Goal: Information Seeking & Learning: Check status

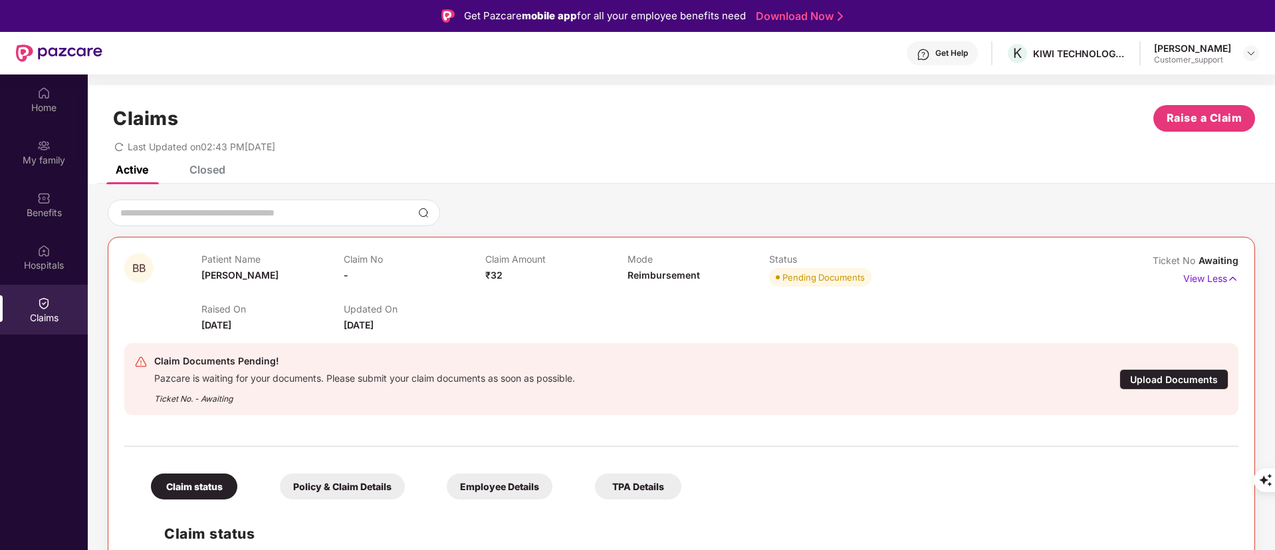
scroll to position [40, 0]
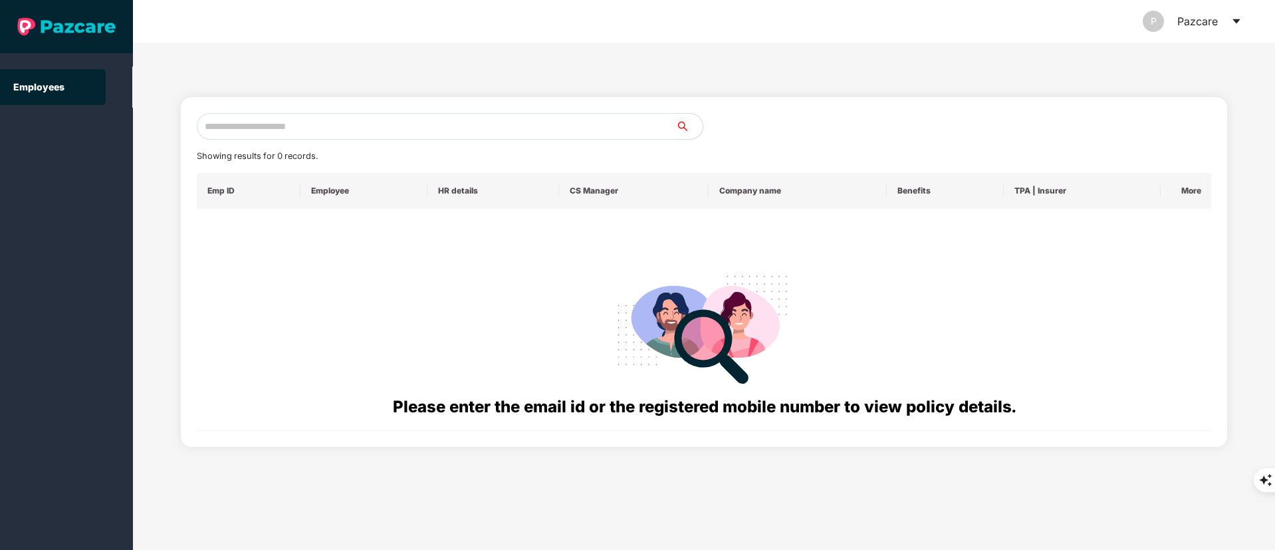
click at [255, 132] on input "text" at bounding box center [436, 126] width 479 height 27
paste input "**********"
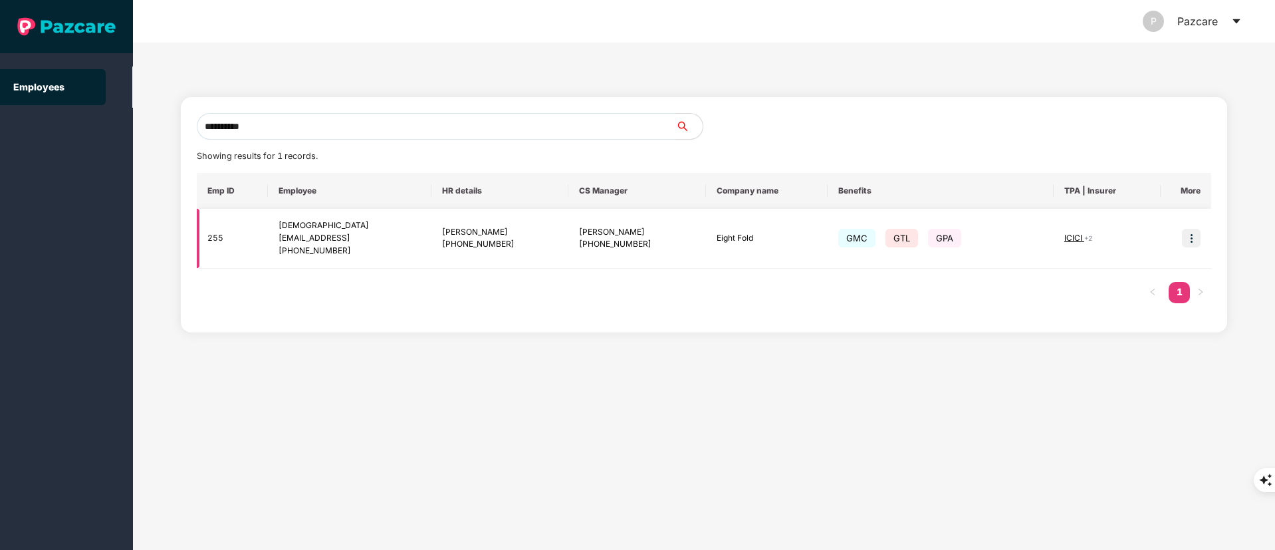
type input "**********"
click at [1188, 237] on img at bounding box center [1191, 238] width 19 height 19
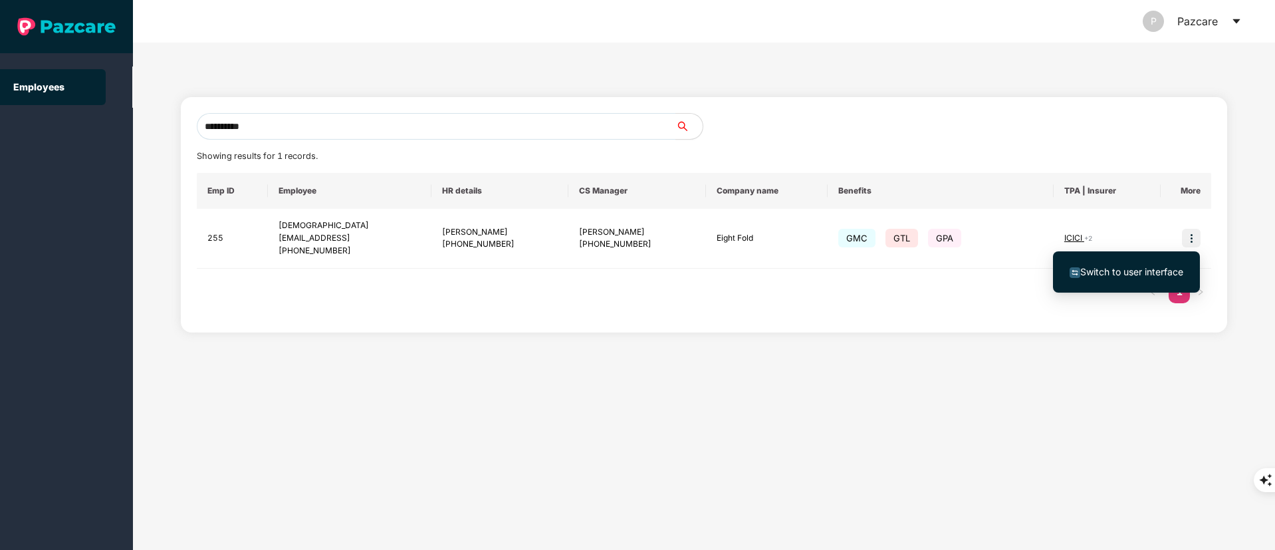
click at [1166, 265] on span "Switch to user interface" at bounding box center [1127, 272] width 114 height 15
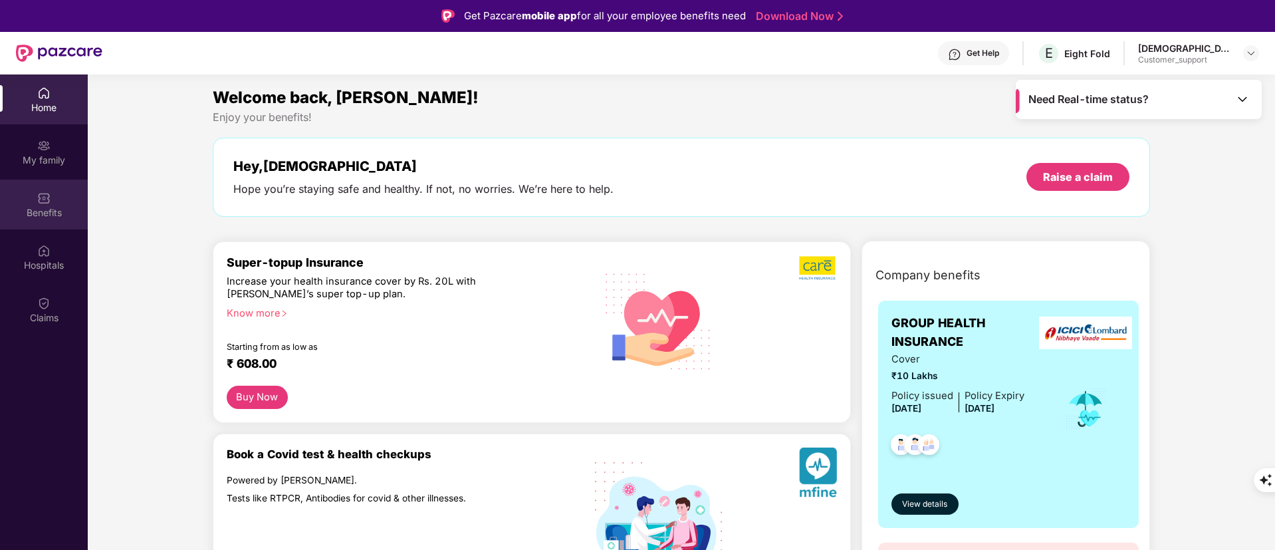
click at [33, 213] on div "Benefits" at bounding box center [44, 212] width 88 height 13
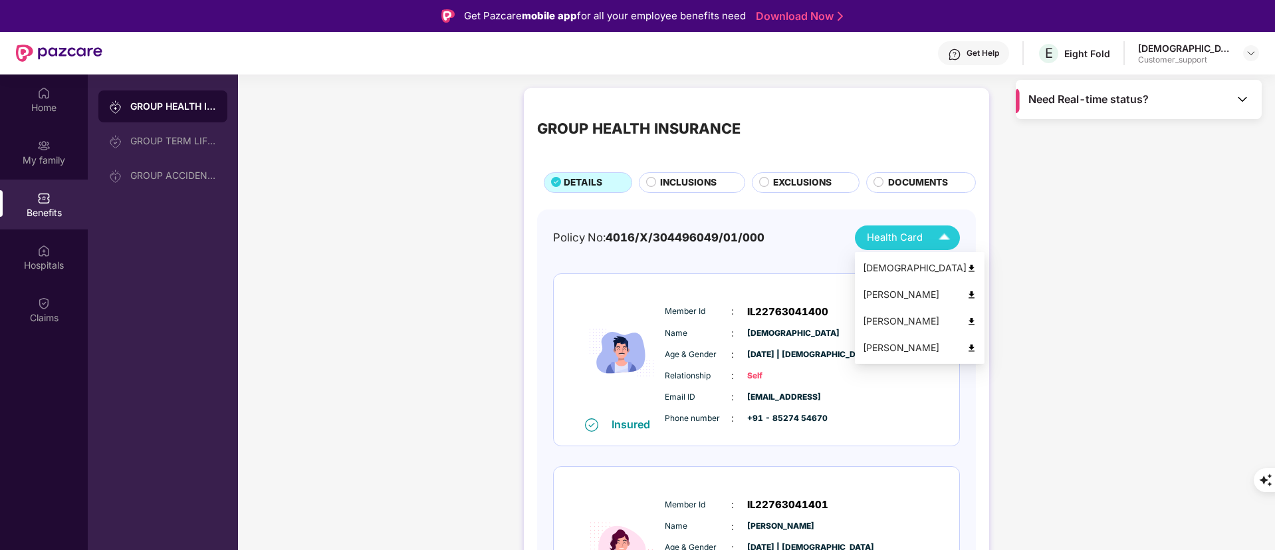
click at [967, 293] on img at bounding box center [972, 295] width 10 height 10
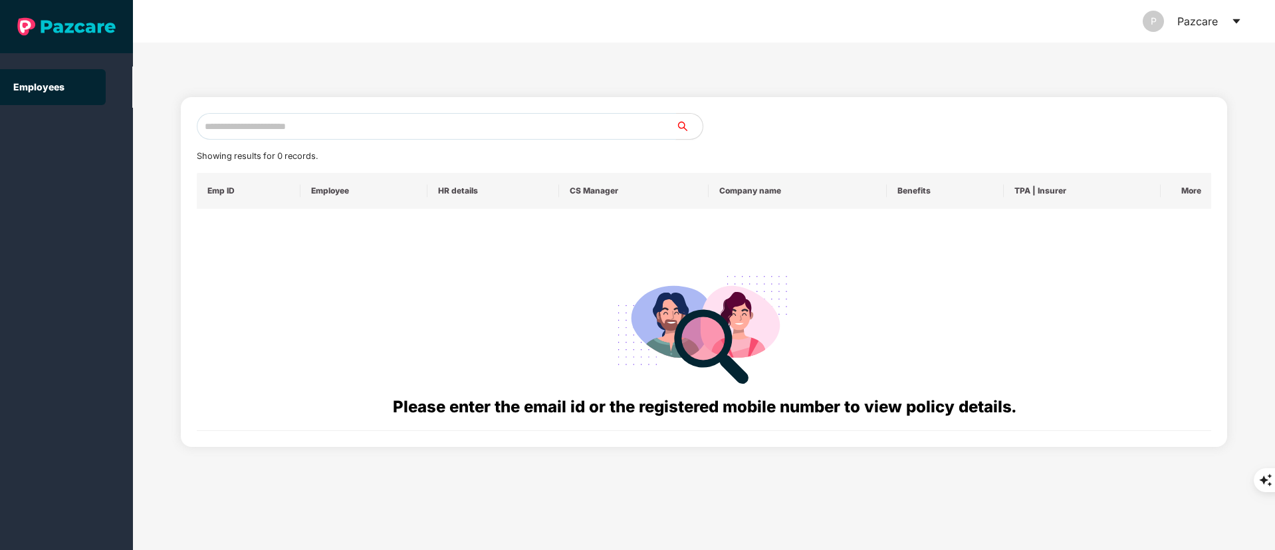
click at [240, 133] on input "text" at bounding box center [436, 126] width 479 height 27
paste input "**********"
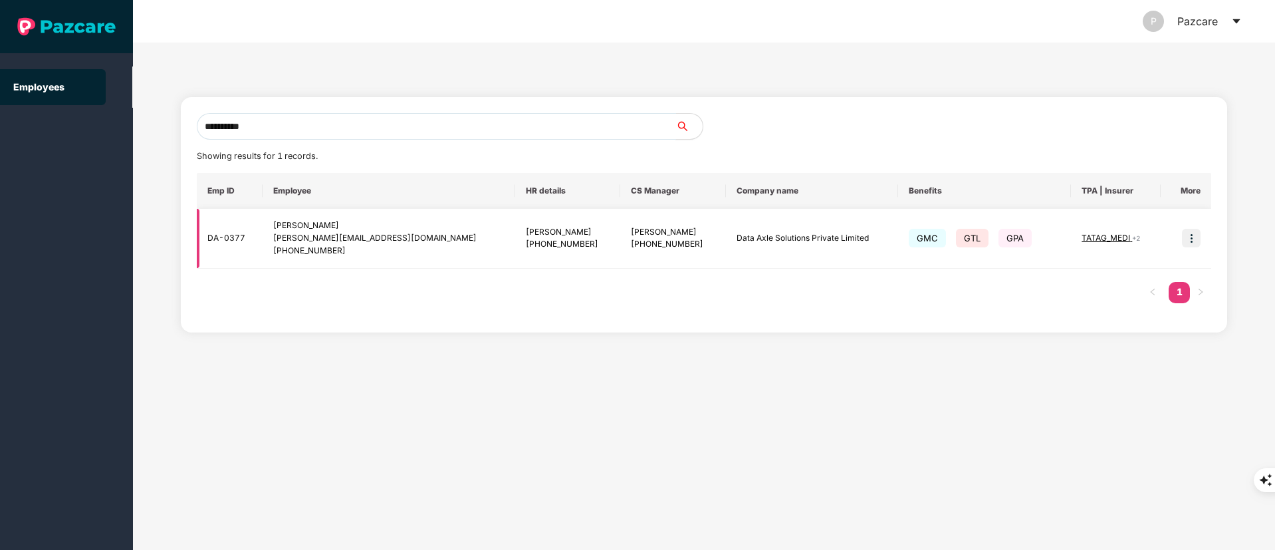
type input "**********"
click at [1199, 234] on img at bounding box center [1191, 238] width 19 height 19
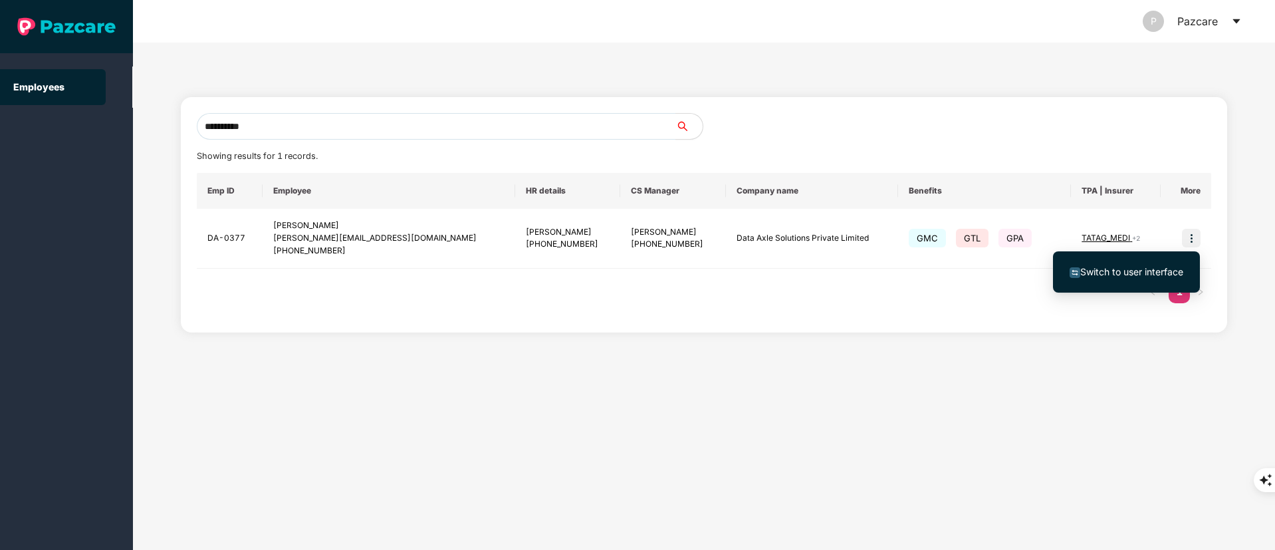
click at [1144, 271] on span "Switch to user interface" at bounding box center [1132, 271] width 103 height 11
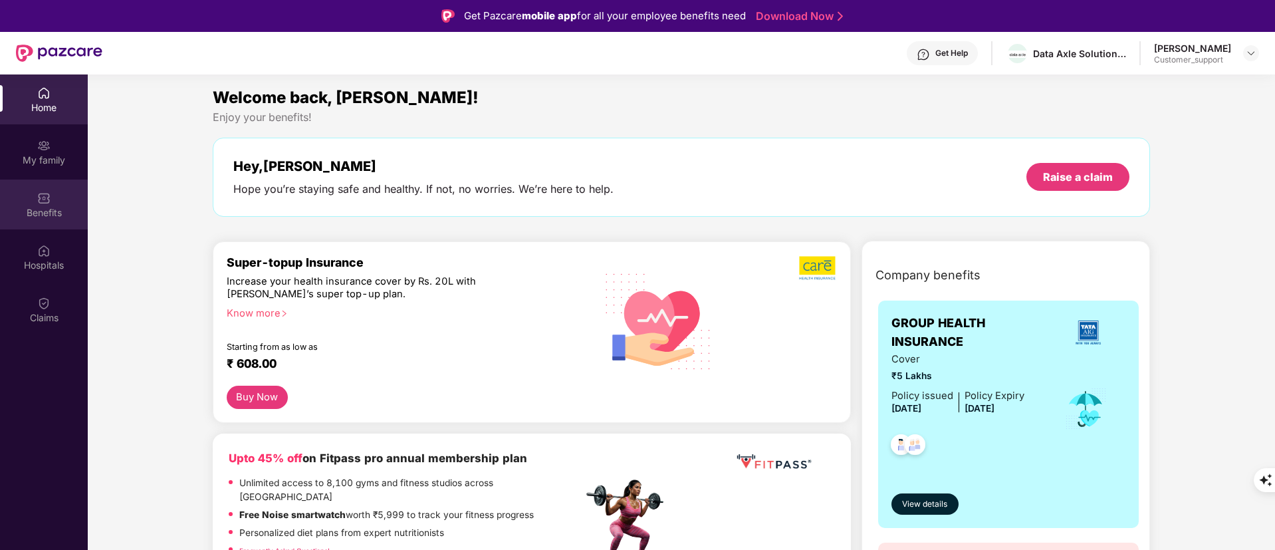
click at [48, 217] on div "Benefits" at bounding box center [44, 212] width 88 height 13
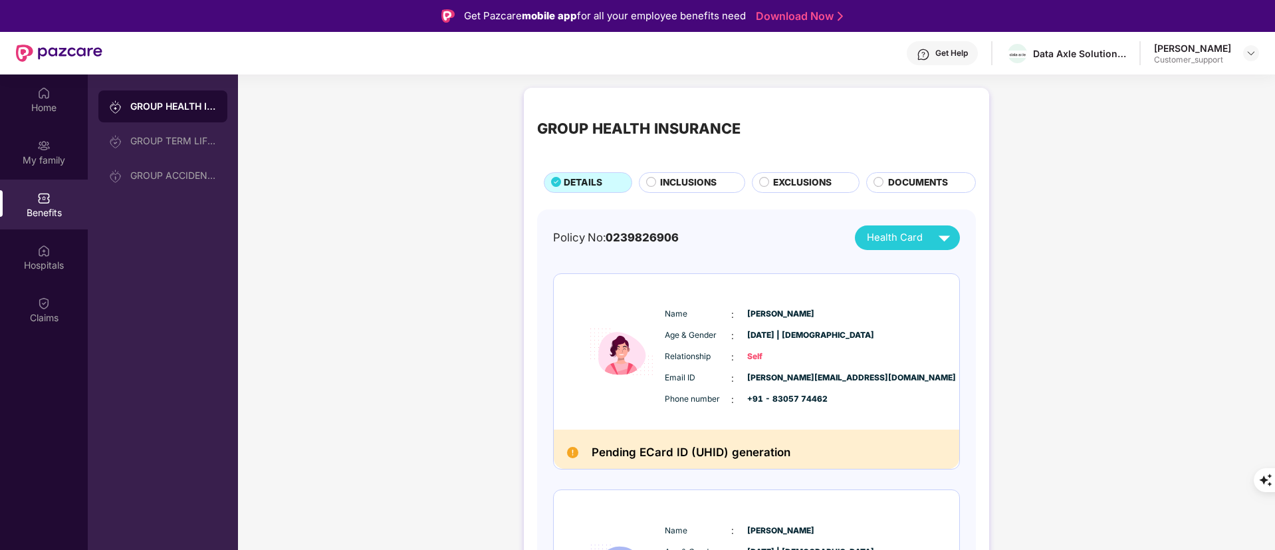
click at [799, 194] on div "GROUP HEALTH INSURANCE DETAILS INCLUSIONS EXCLUSIONS DOCUMENTS Policy No: 02398…" at bounding box center [756, 527] width 465 height 878
click at [799, 184] on span "EXCLUSIONS" at bounding box center [802, 183] width 59 height 15
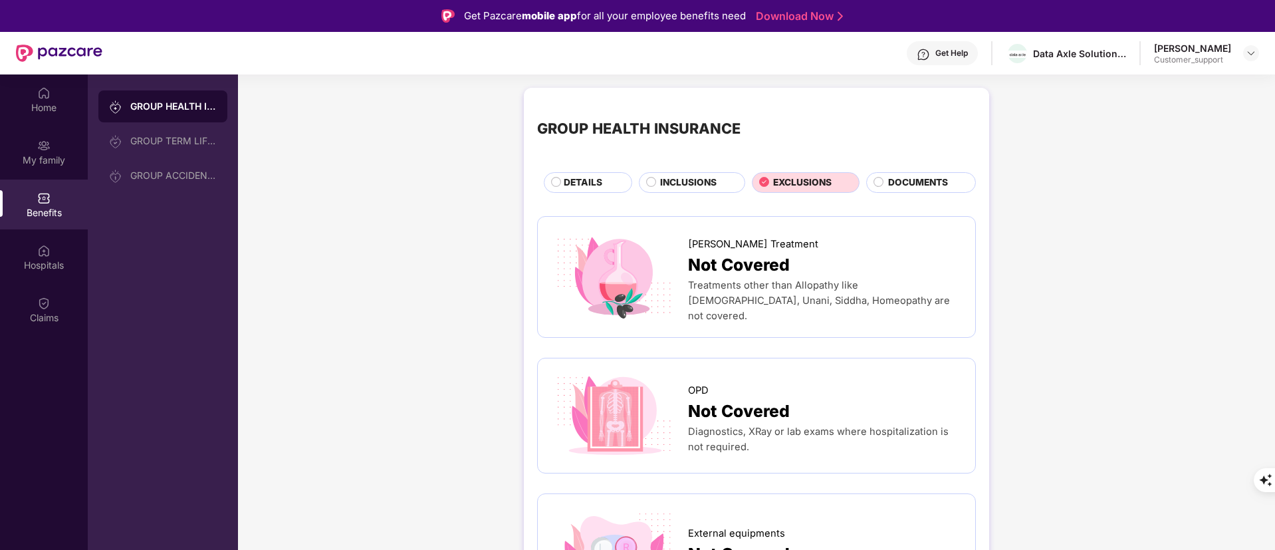
click at [663, 176] on span "INCLUSIONS" at bounding box center [688, 183] width 57 height 15
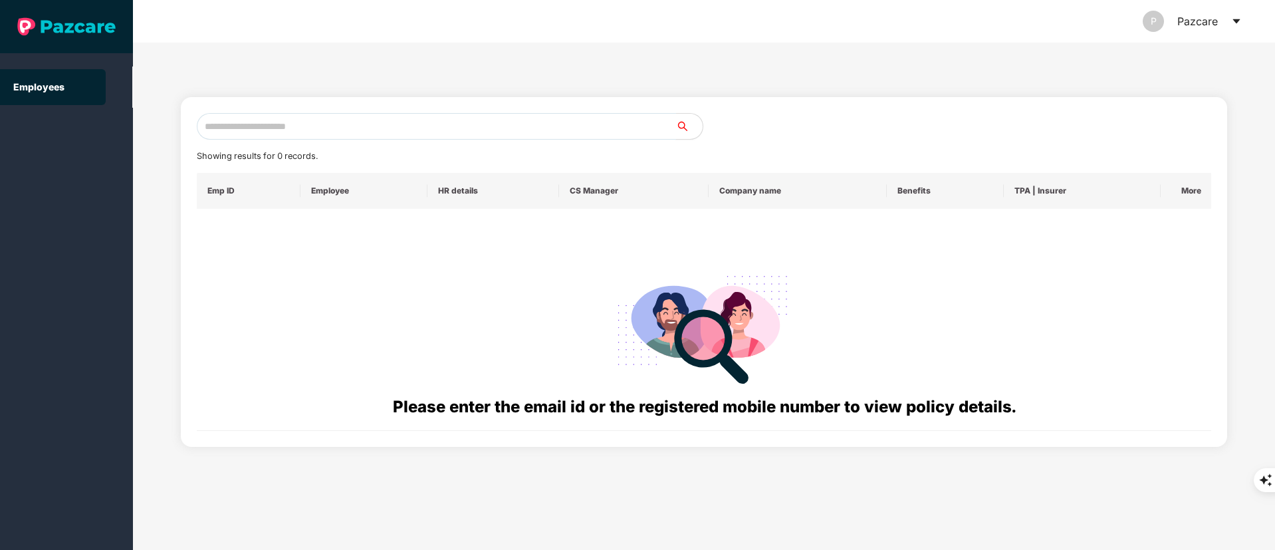
click at [269, 128] on input "text" at bounding box center [436, 126] width 479 height 27
paste input "**********"
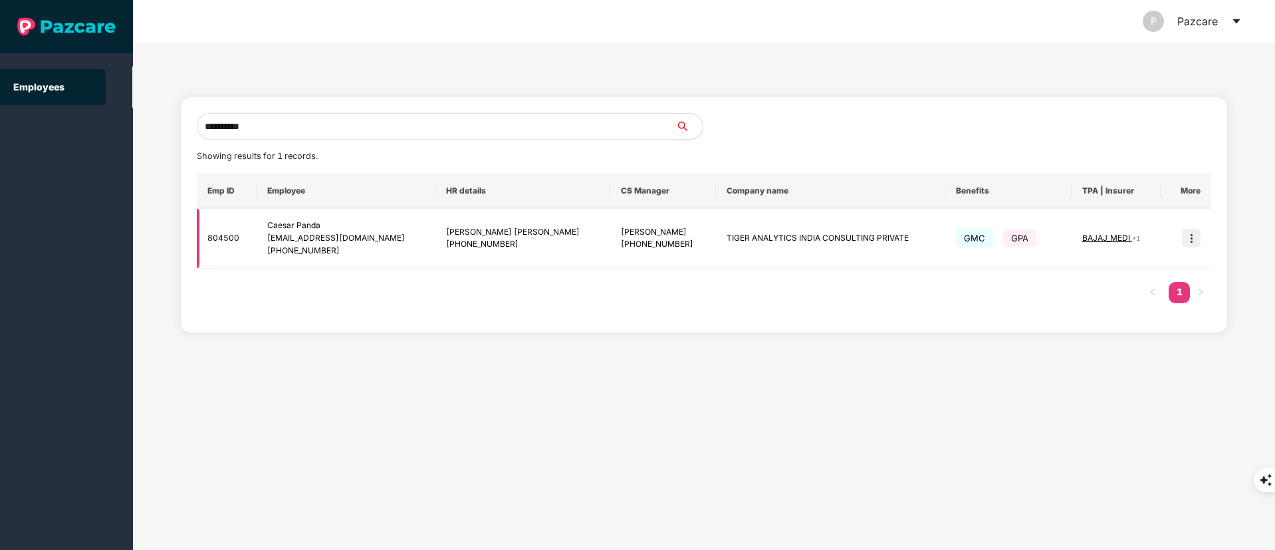
type input "**********"
click at [1194, 237] on img at bounding box center [1191, 238] width 19 height 19
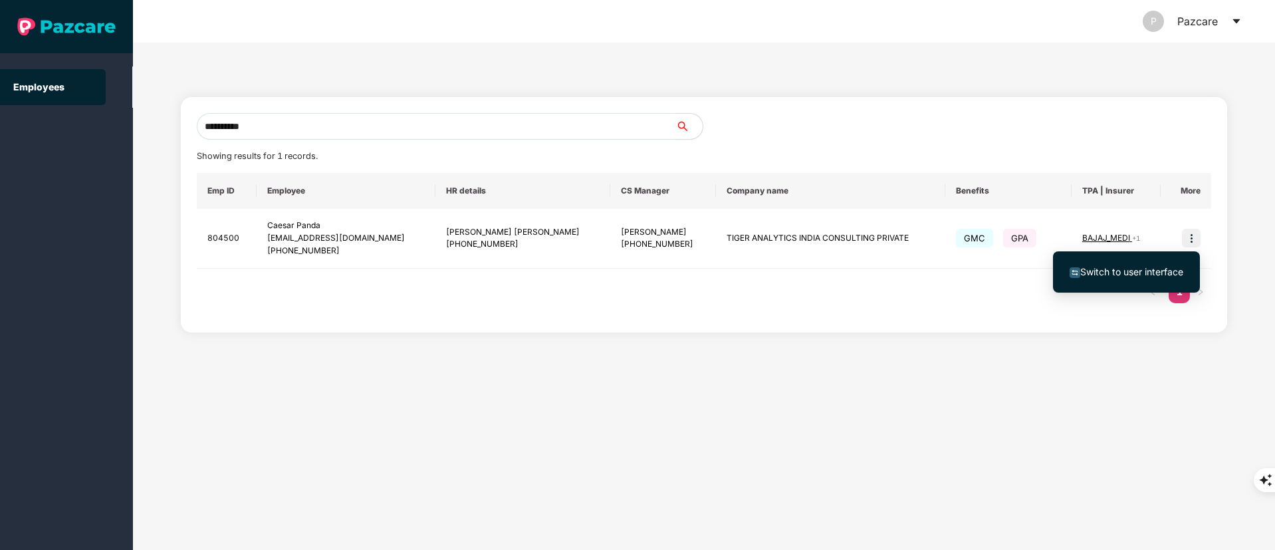
click at [1150, 268] on span "Switch to user interface" at bounding box center [1132, 271] width 103 height 11
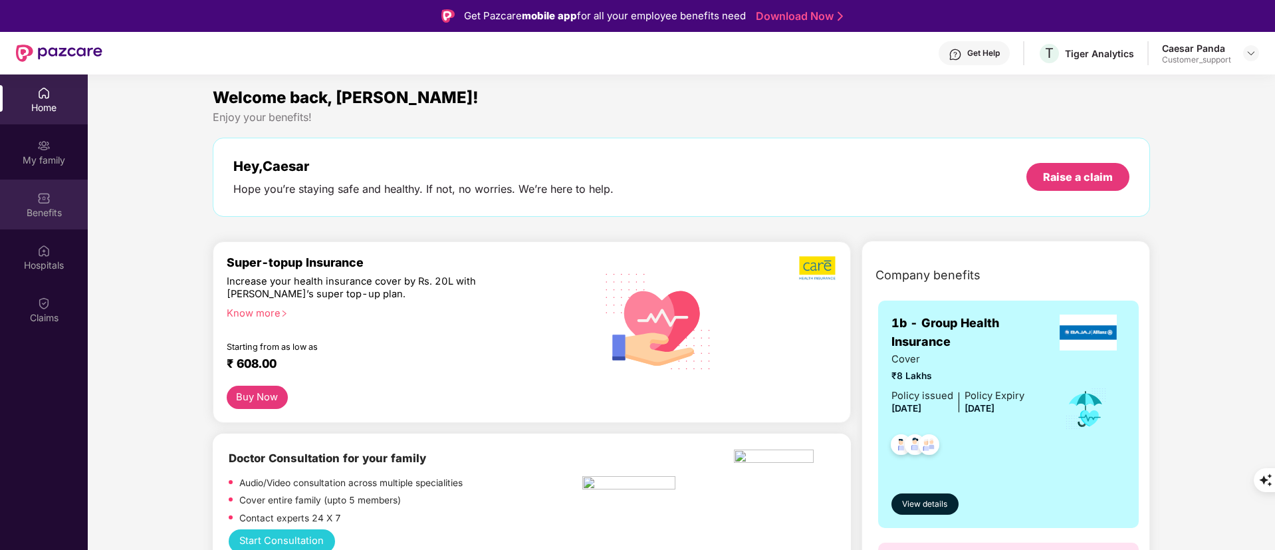
click at [36, 217] on div "Benefits" at bounding box center [44, 212] width 88 height 13
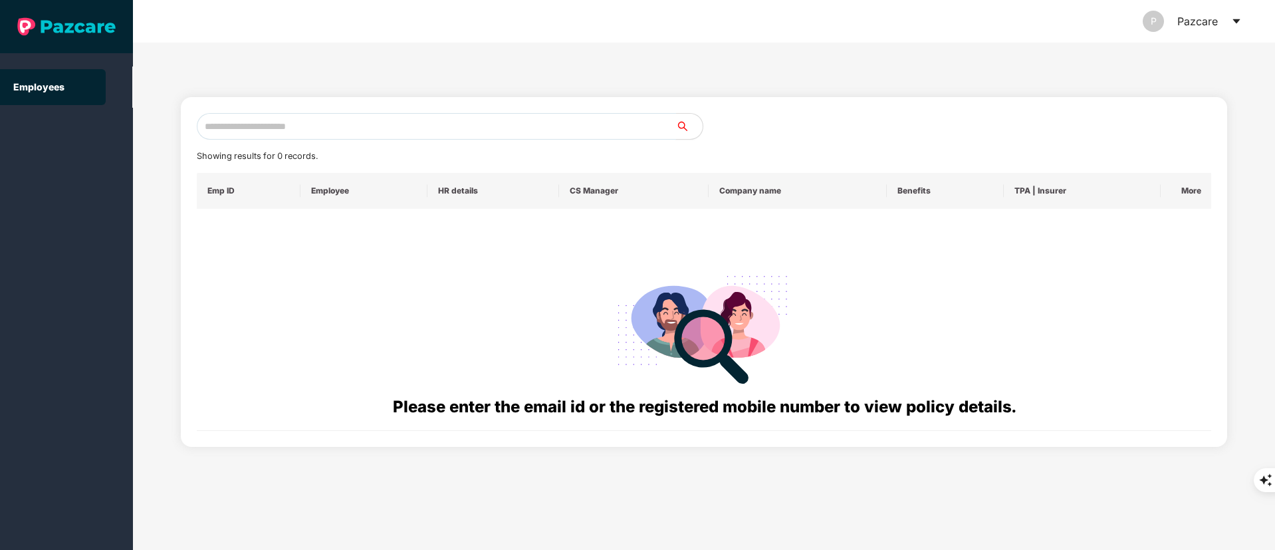
click at [238, 138] on input "text" at bounding box center [436, 126] width 479 height 27
paste input "**********"
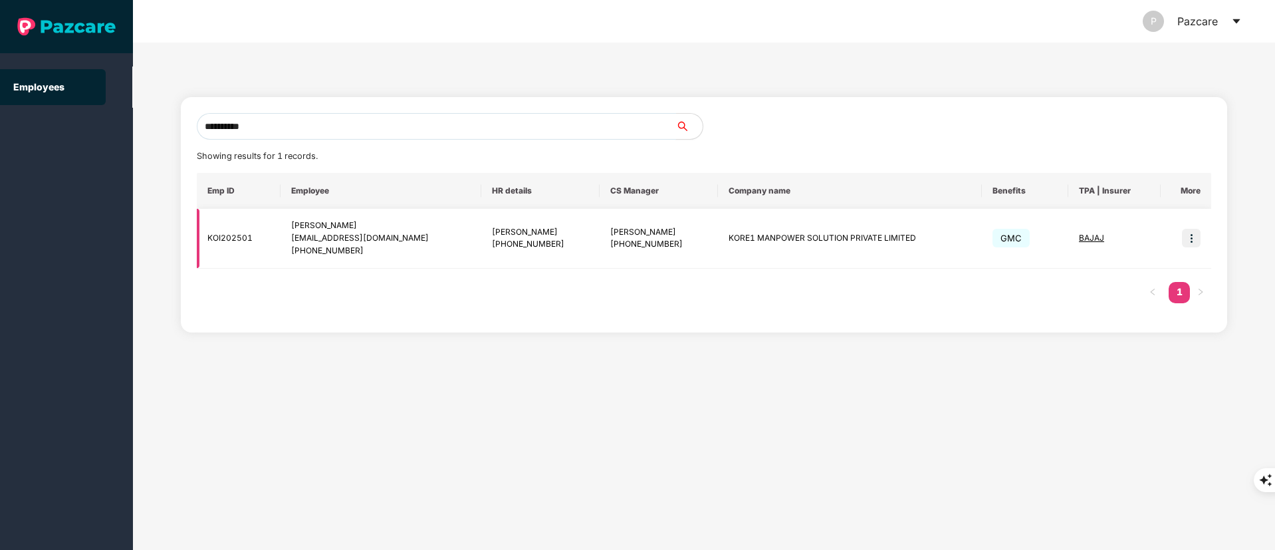
type input "**********"
click at [1192, 239] on img at bounding box center [1191, 238] width 19 height 19
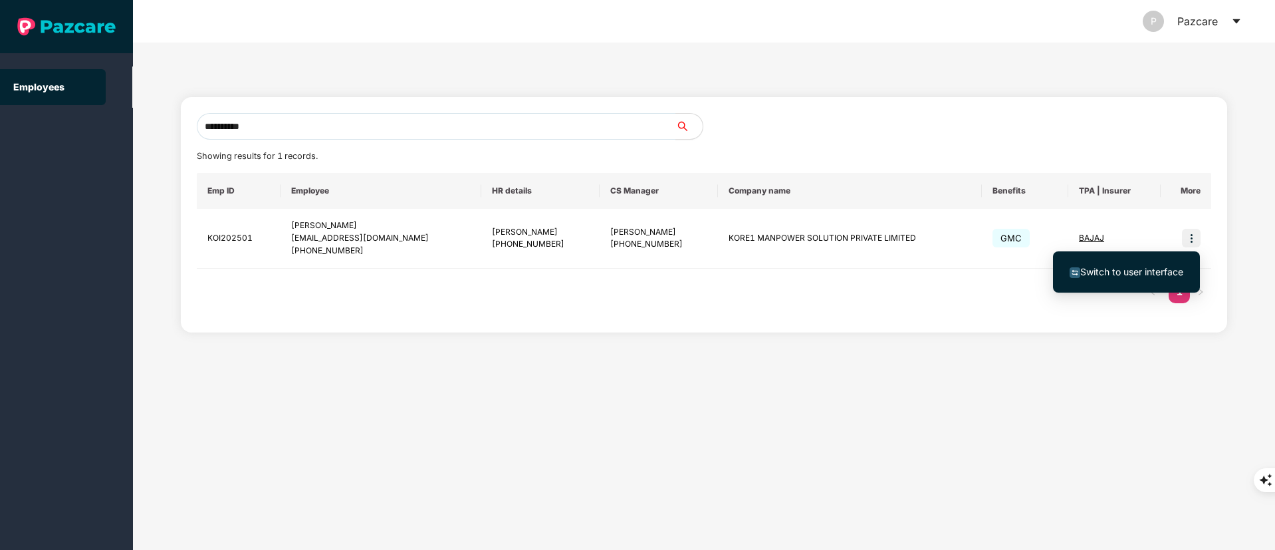
click at [1119, 285] on li "Switch to user interface" at bounding box center [1126, 272] width 147 height 28
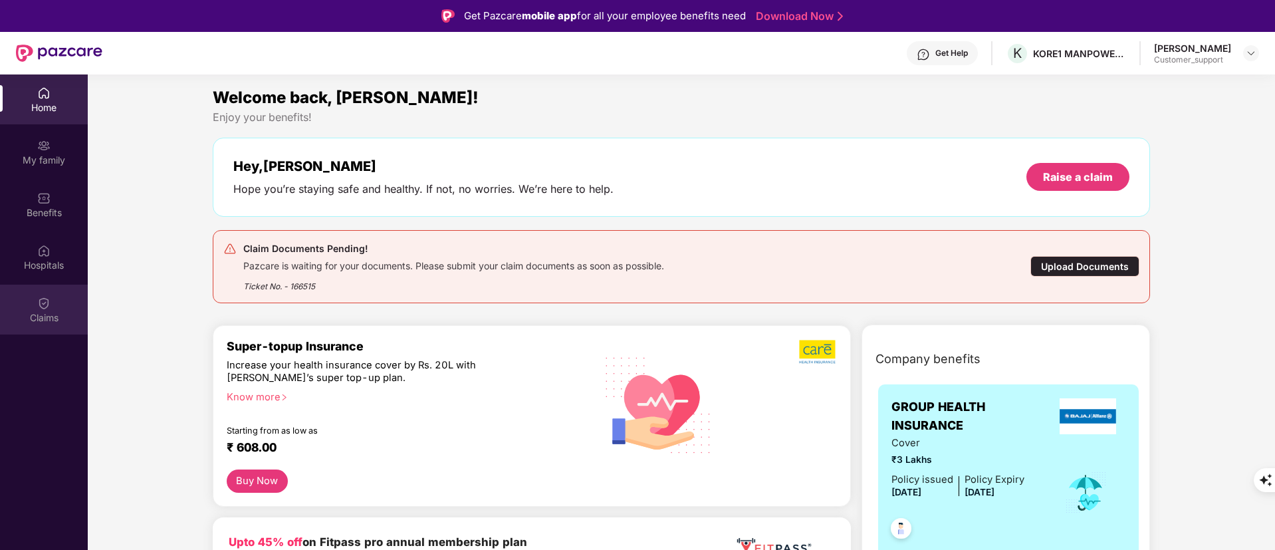
click at [39, 311] on div "Claims" at bounding box center [44, 317] width 88 height 13
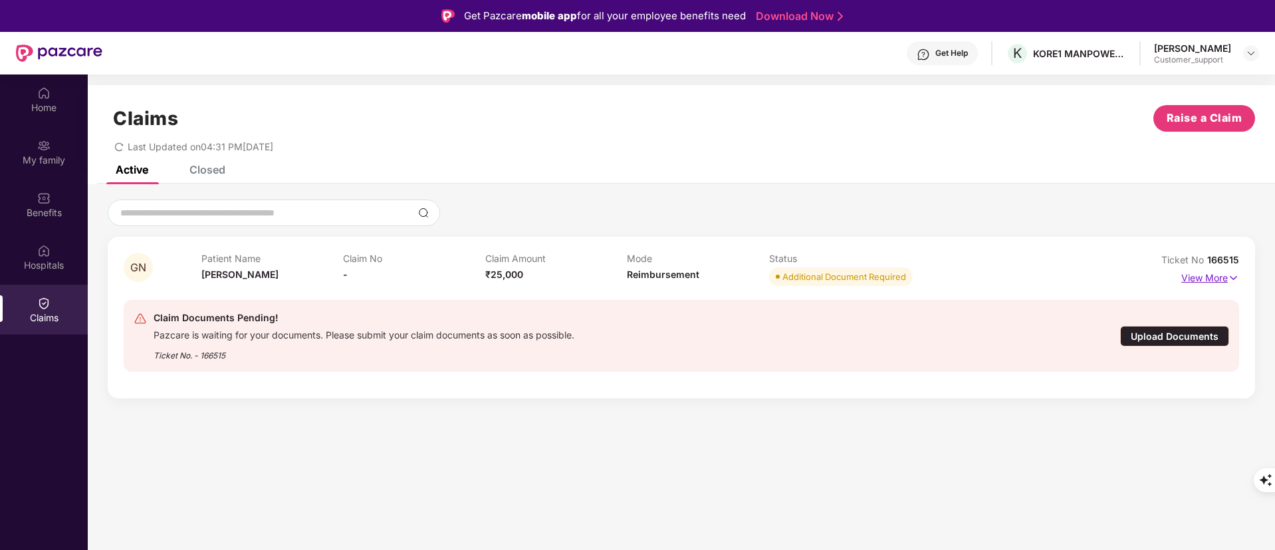
click at [1200, 283] on p "View More" at bounding box center [1211, 276] width 58 height 18
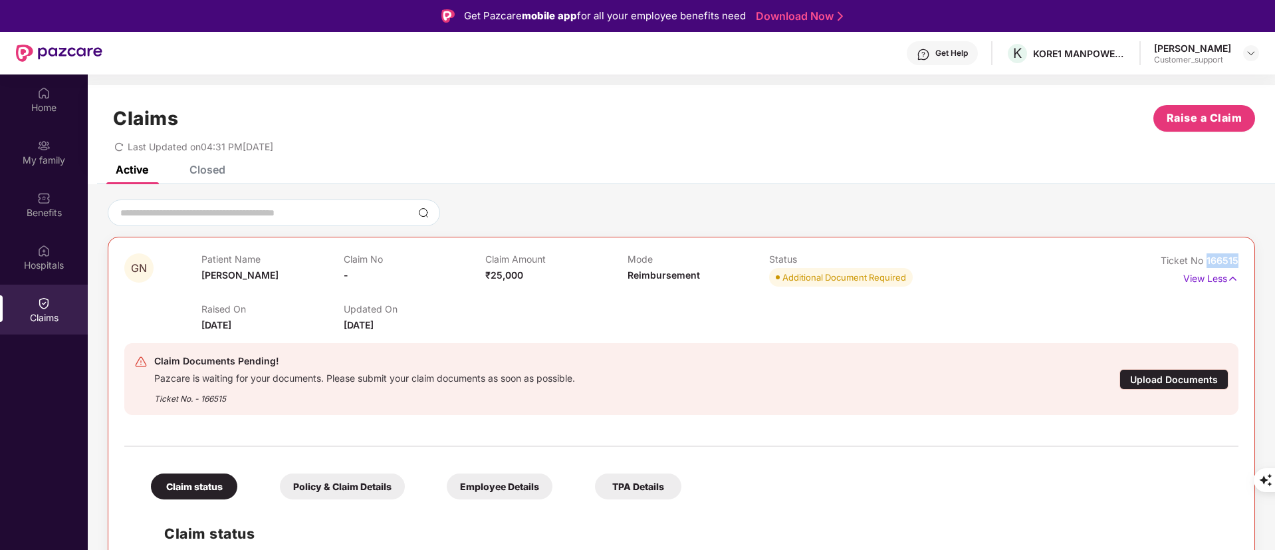
drag, startPoint x: 1208, startPoint y: 260, endPoint x: 1251, endPoint y: 259, distance: 43.2
copy span "166515"
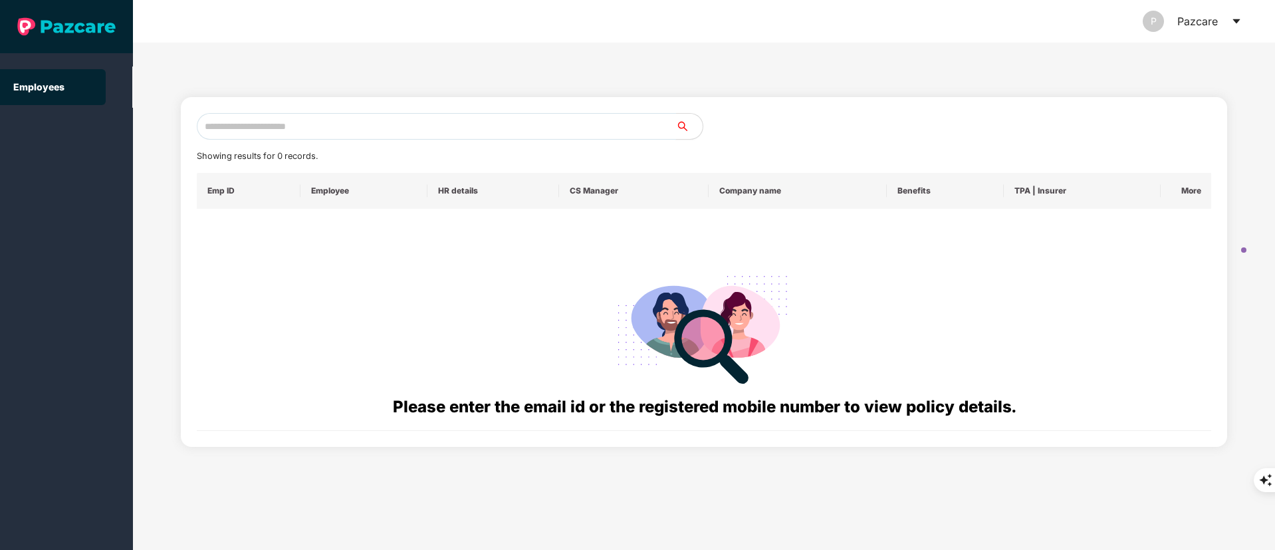
click at [270, 129] on input "text" at bounding box center [436, 126] width 479 height 27
paste input "**********"
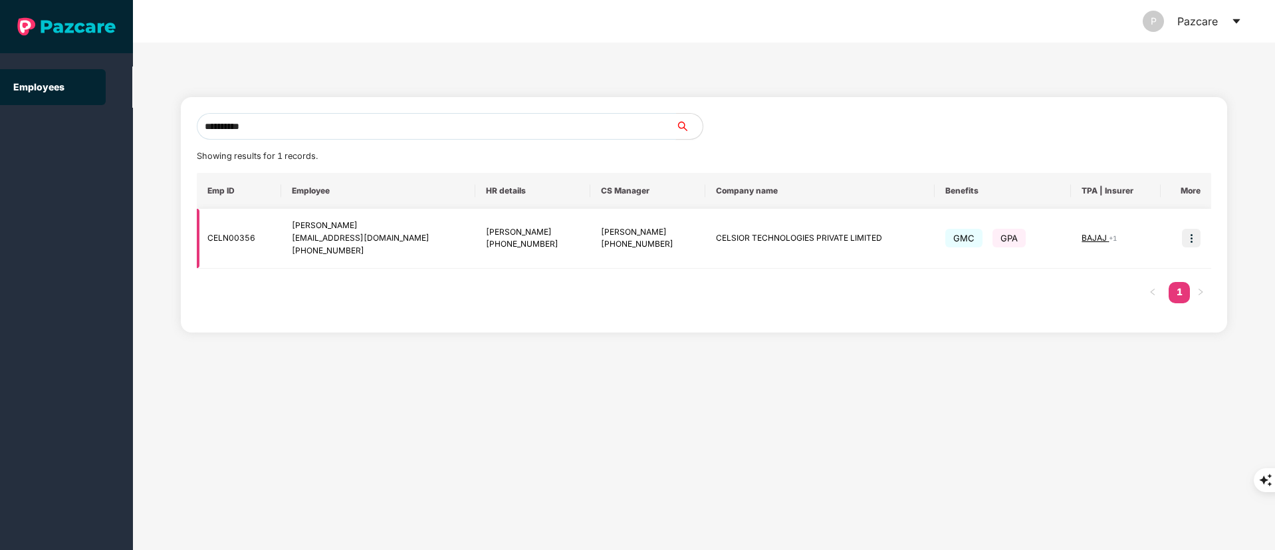
type input "**********"
click at [1189, 233] on img at bounding box center [1191, 238] width 19 height 19
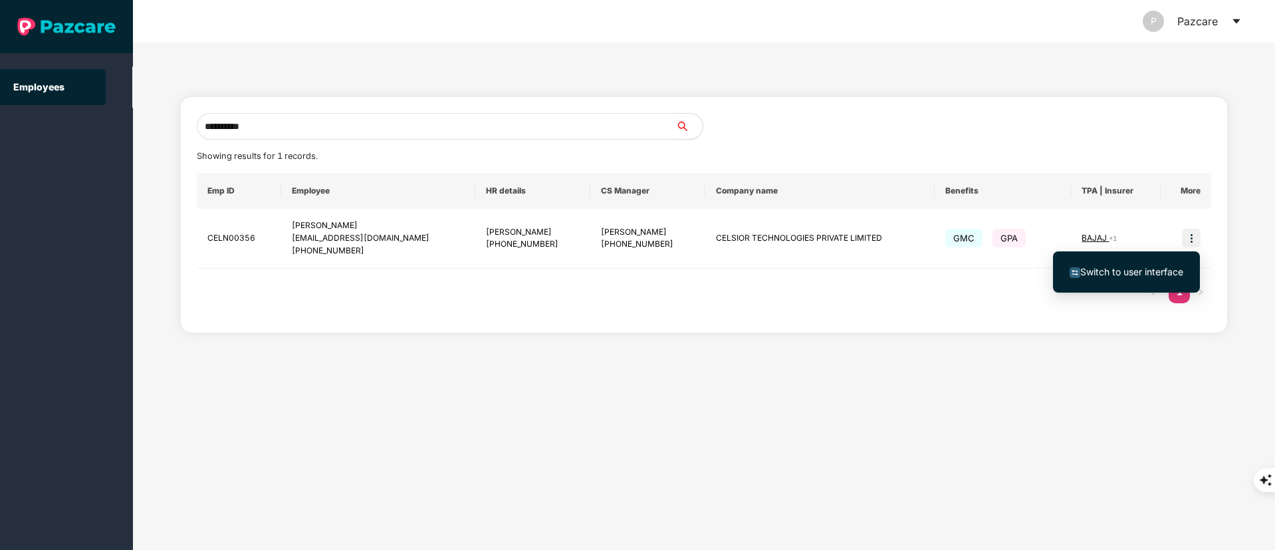
click at [1140, 277] on span "Switch to user interface" at bounding box center [1127, 272] width 114 height 15
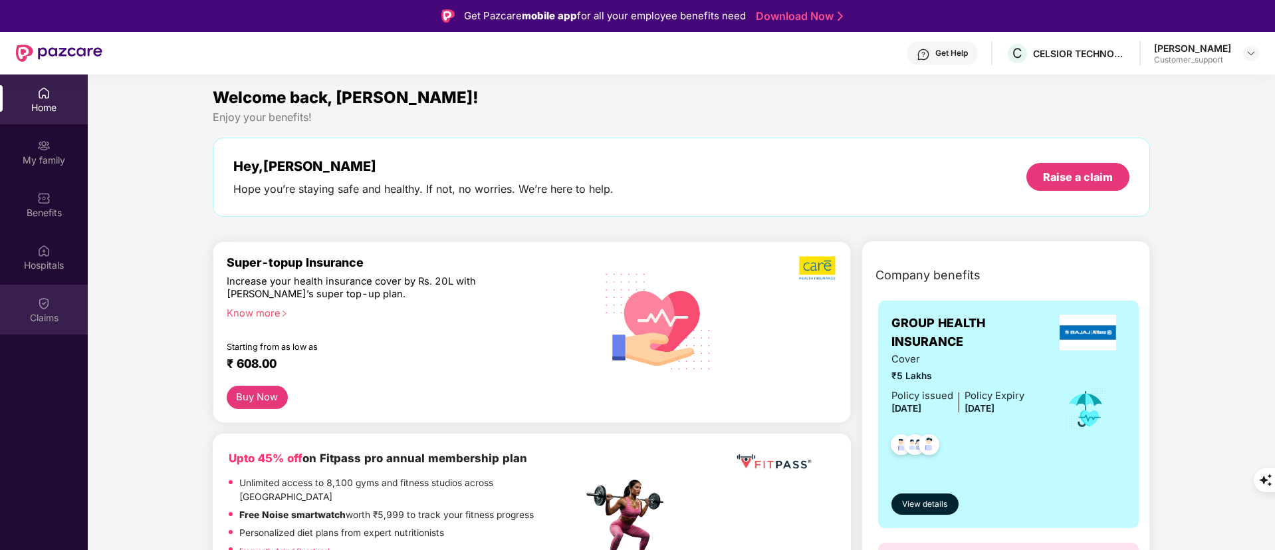
click at [39, 317] on div "Claims" at bounding box center [44, 317] width 88 height 13
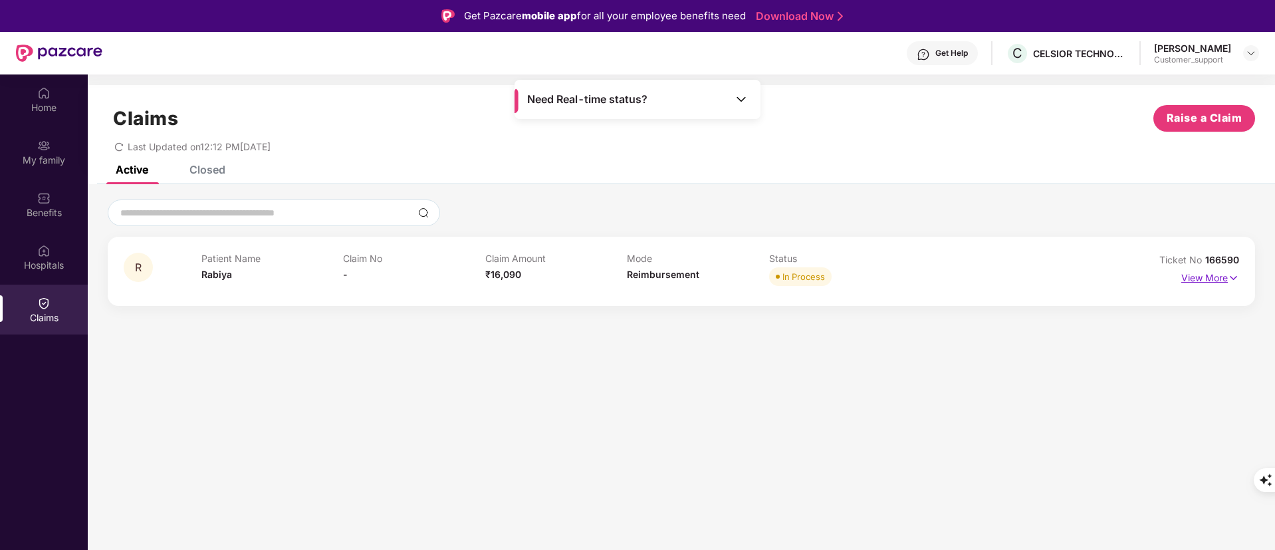
click at [1220, 275] on p "View More" at bounding box center [1211, 276] width 58 height 18
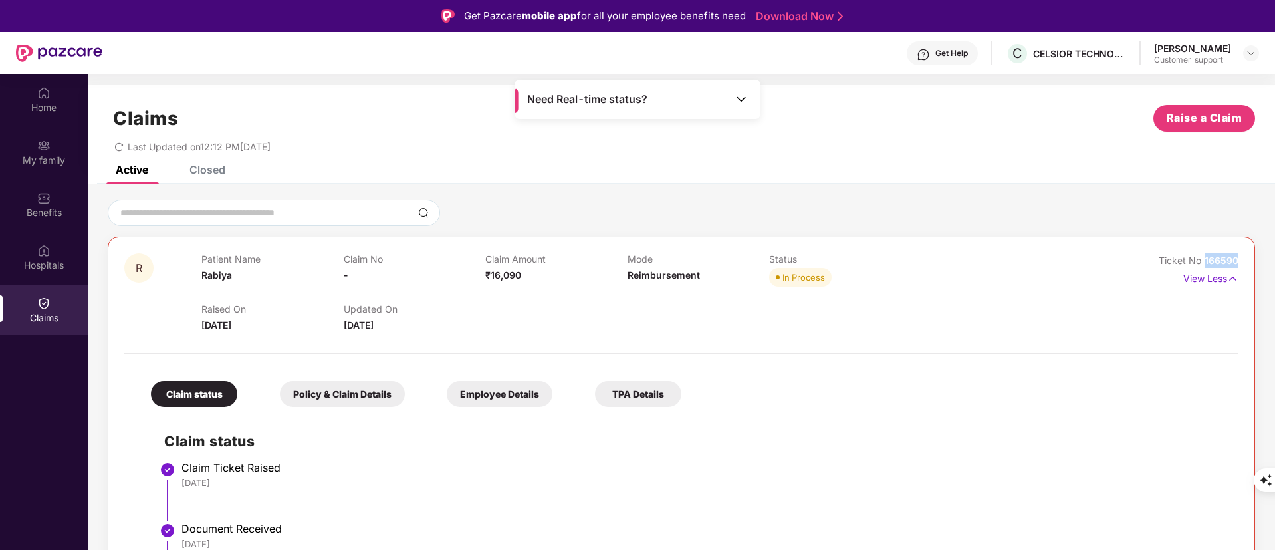
drag, startPoint x: 1205, startPoint y: 257, endPoint x: 1276, endPoint y: 249, distance: 71.6
click at [1275, 249] on html "Get Pazcare mobile app for all your employee benefits need Download Now Get Hel…" at bounding box center [637, 275] width 1275 height 550
copy span "166590"
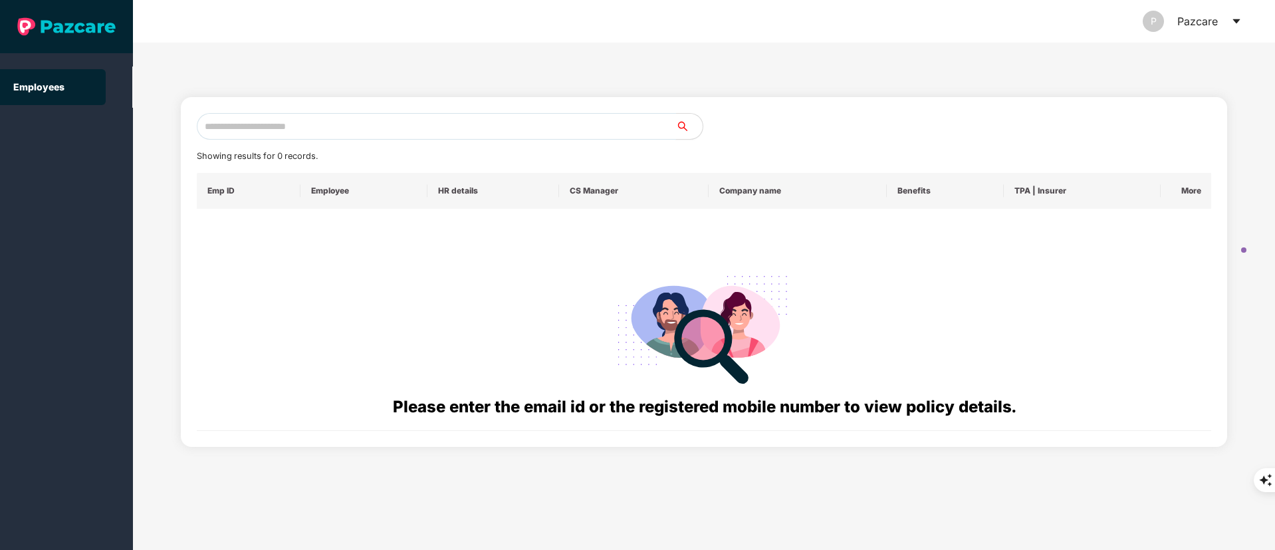
click at [310, 123] on input "text" at bounding box center [436, 126] width 479 height 27
paste input "**********"
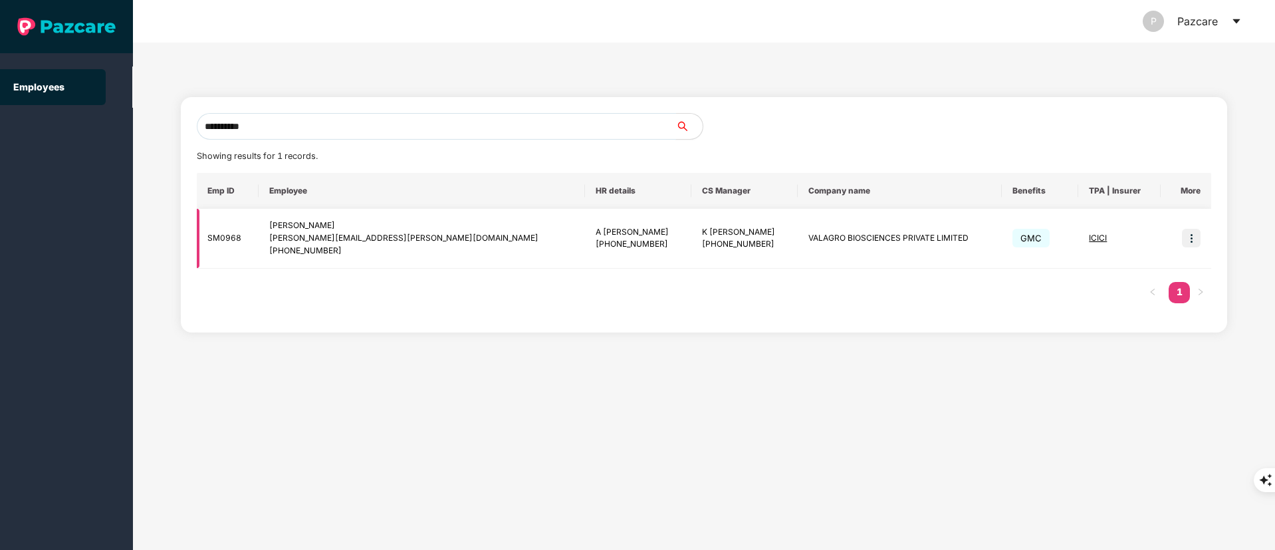
type input "**********"
click at [1198, 234] on img at bounding box center [1191, 238] width 19 height 19
click at [1110, 258] on li "Switch to user interface" at bounding box center [1126, 272] width 147 height 28
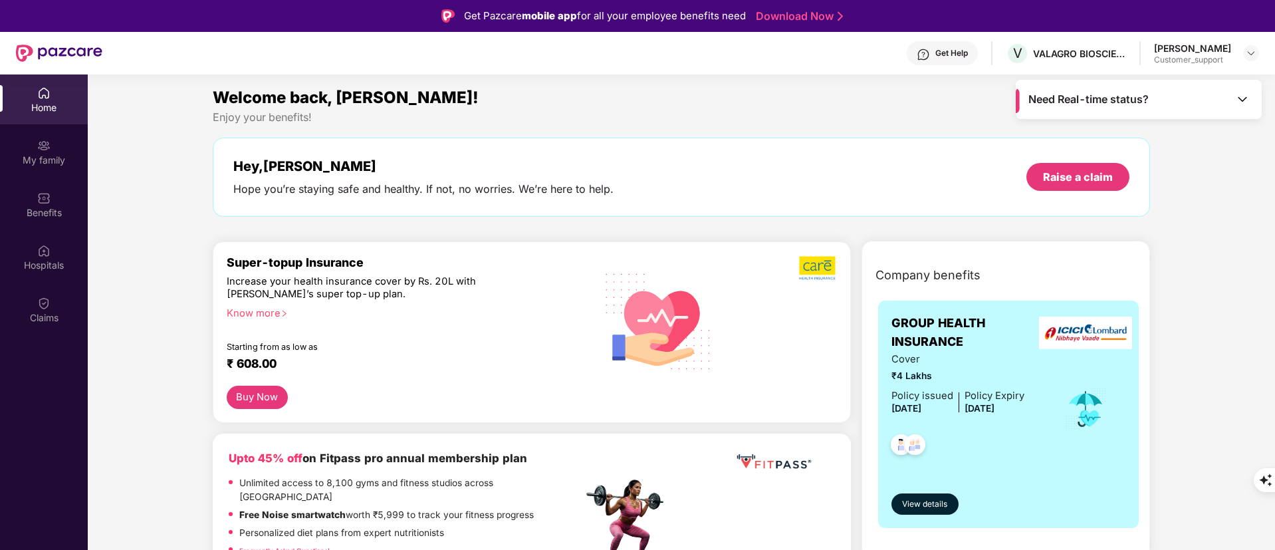
click at [49, 321] on div "Claims" at bounding box center [44, 317] width 88 height 13
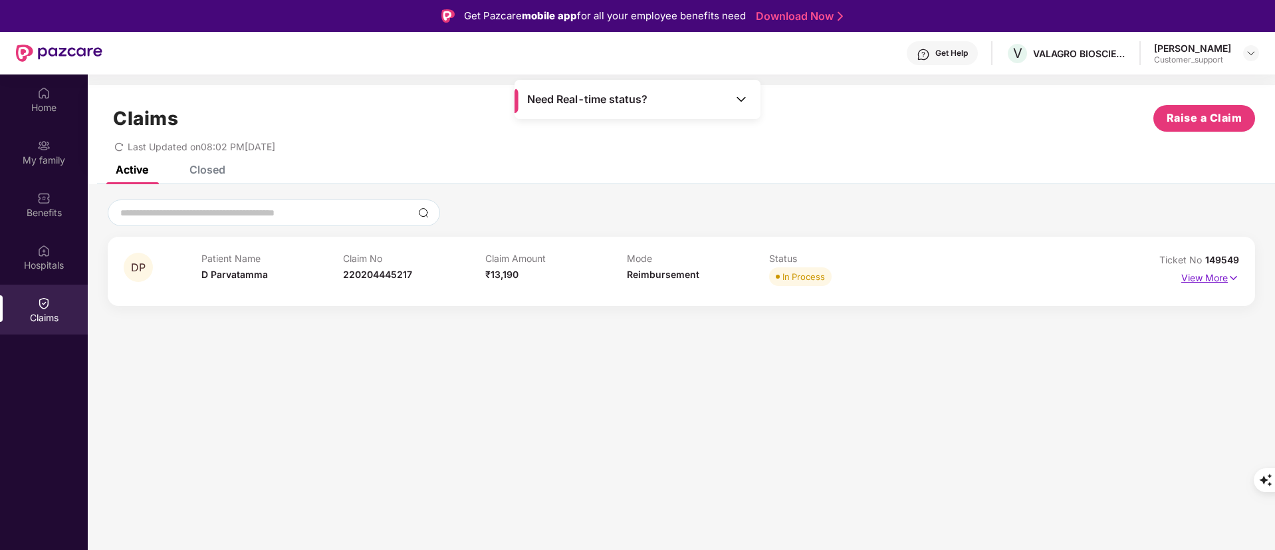
click at [1200, 281] on p "View More" at bounding box center [1211, 276] width 58 height 18
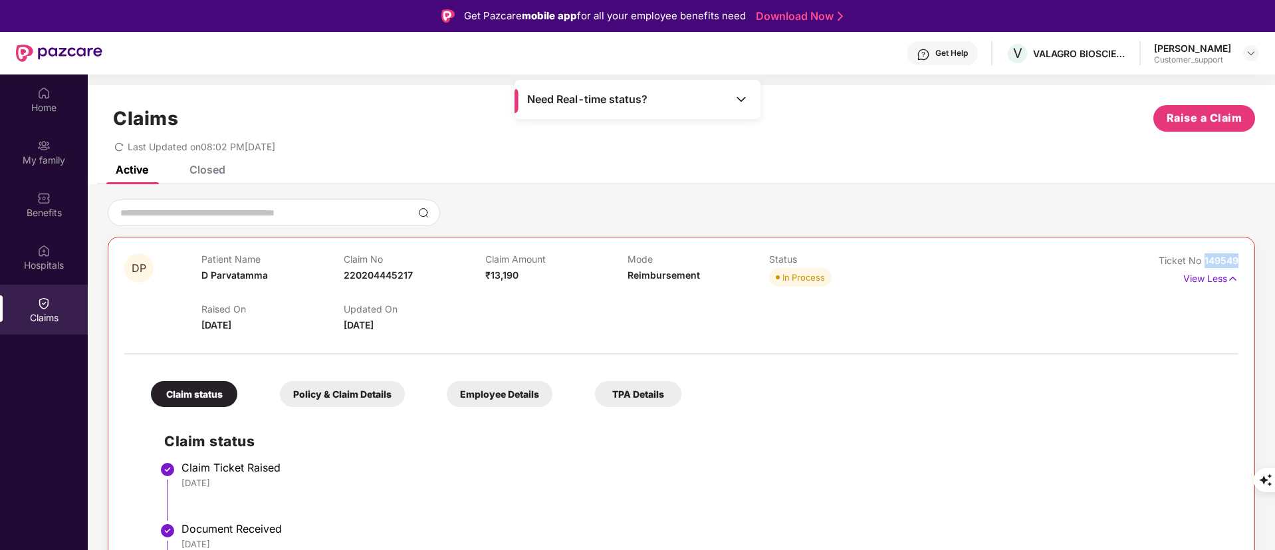
drag, startPoint x: 1204, startPoint y: 261, endPoint x: 1245, endPoint y: 264, distance: 40.6
click at [1245, 264] on div "DP Patient Name D Parvatamma Claim No 220204445217 Claim Amount ₹13,190 Mode Re…" at bounding box center [682, 522] width 1148 height 571
copy span "149549"
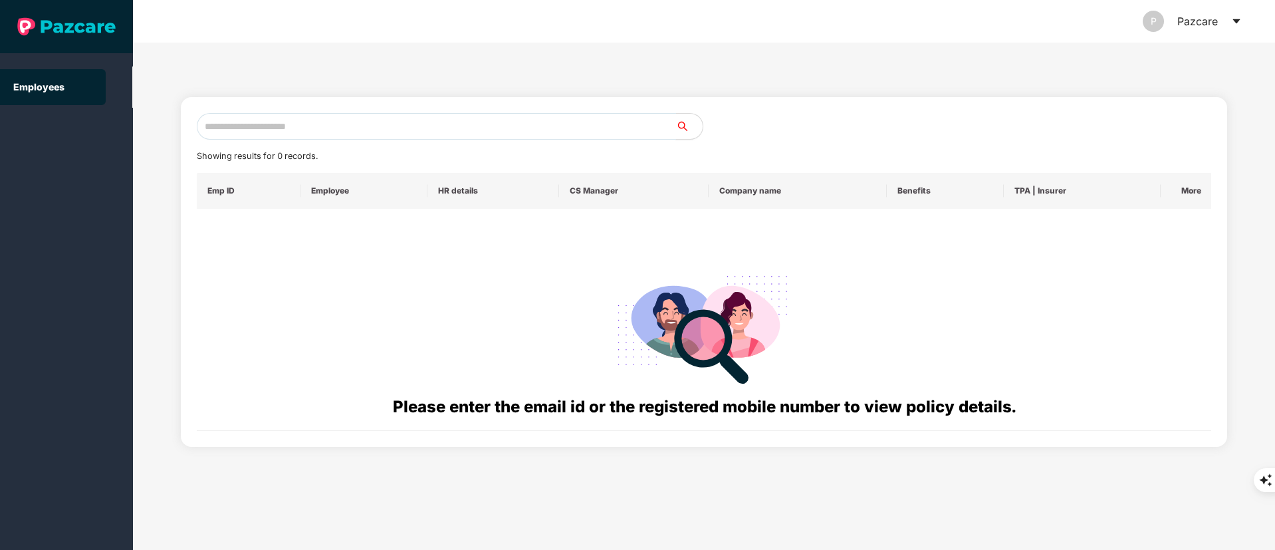
paste input "**********"
click at [368, 124] on input "text" at bounding box center [436, 126] width 479 height 27
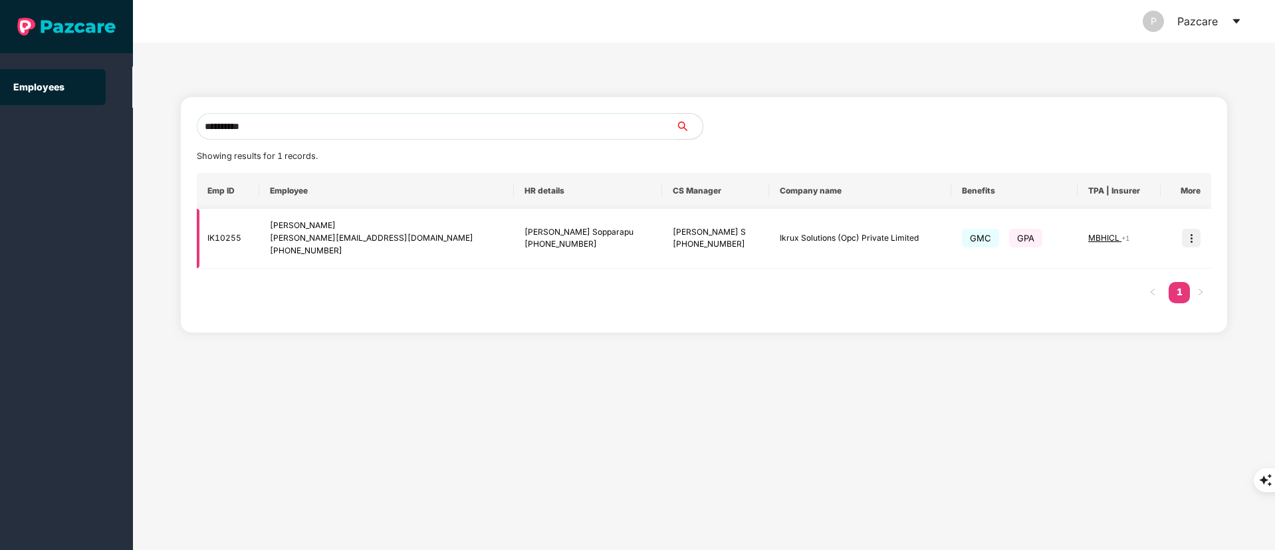
type input "**********"
click at [1192, 235] on img at bounding box center [1191, 238] width 19 height 19
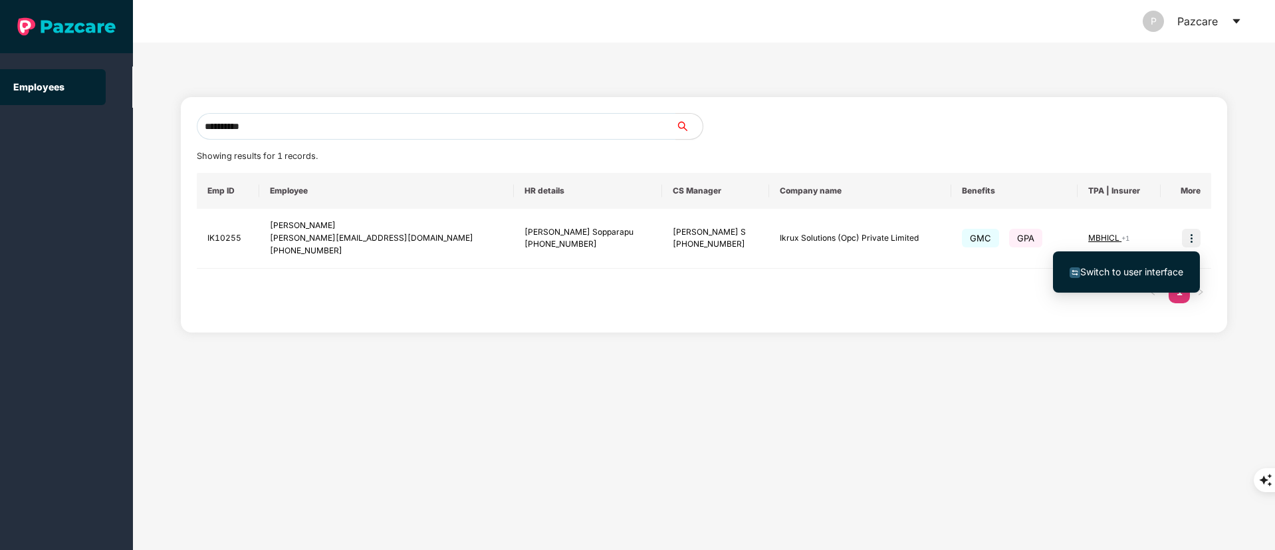
click at [1152, 265] on span "Switch to user interface" at bounding box center [1127, 272] width 114 height 15
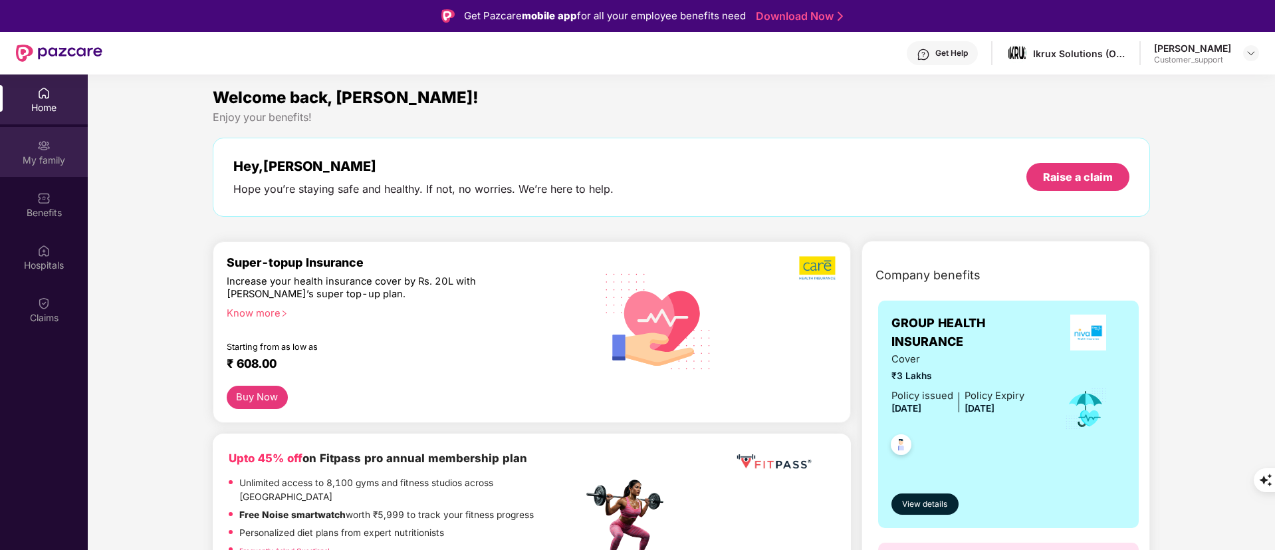
click at [59, 158] on div "My family" at bounding box center [44, 160] width 88 height 13
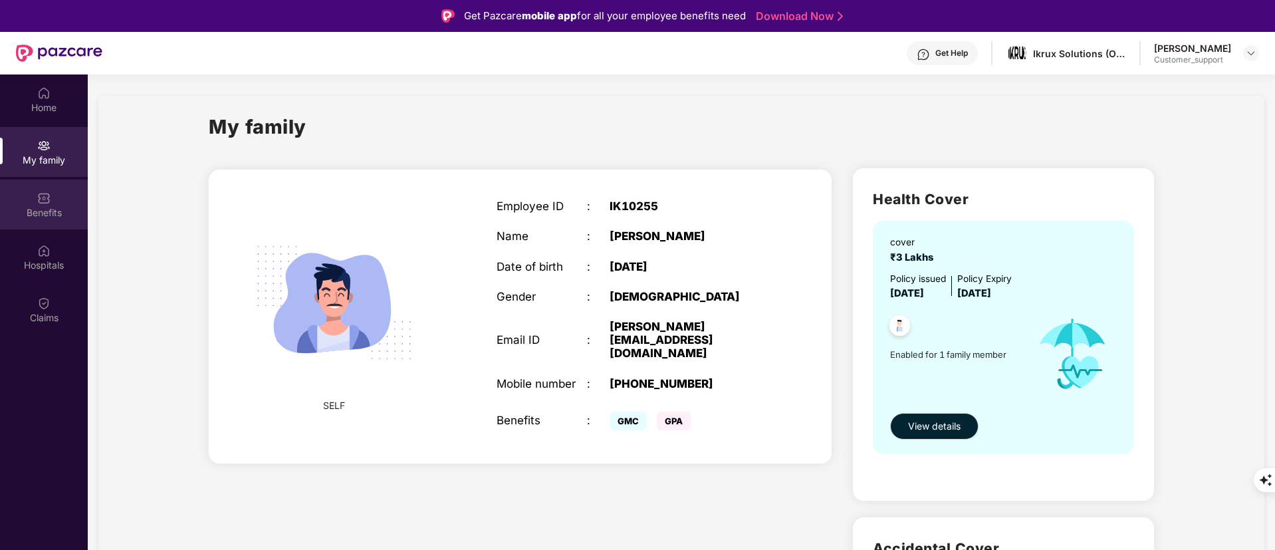
click at [52, 209] on div "Benefits" at bounding box center [44, 212] width 88 height 13
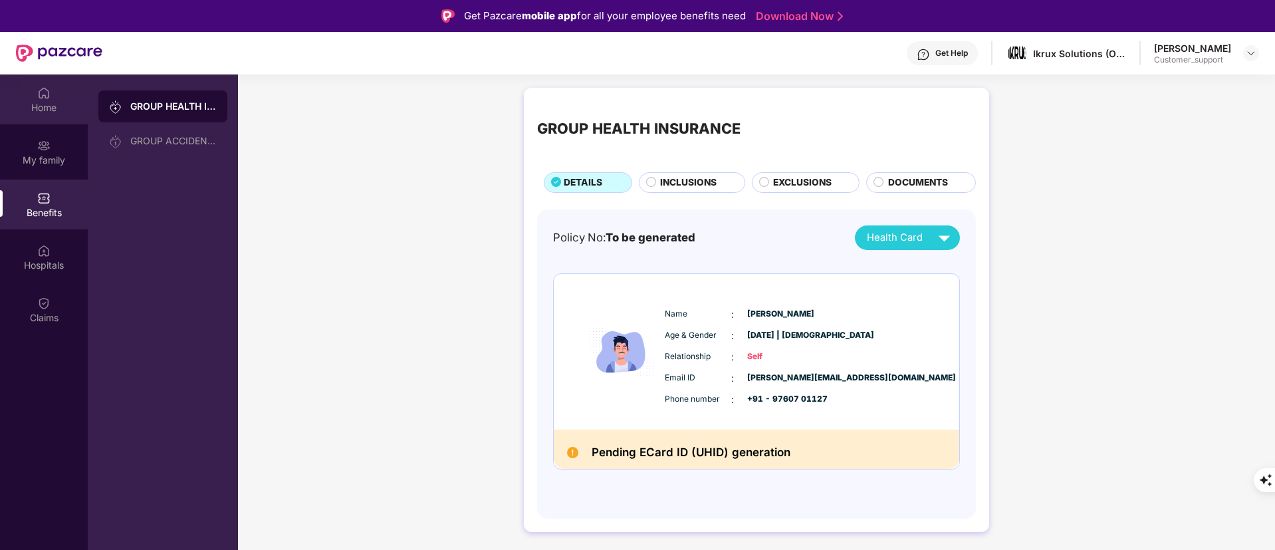
click at [53, 102] on div "Home" at bounding box center [44, 107] width 88 height 13
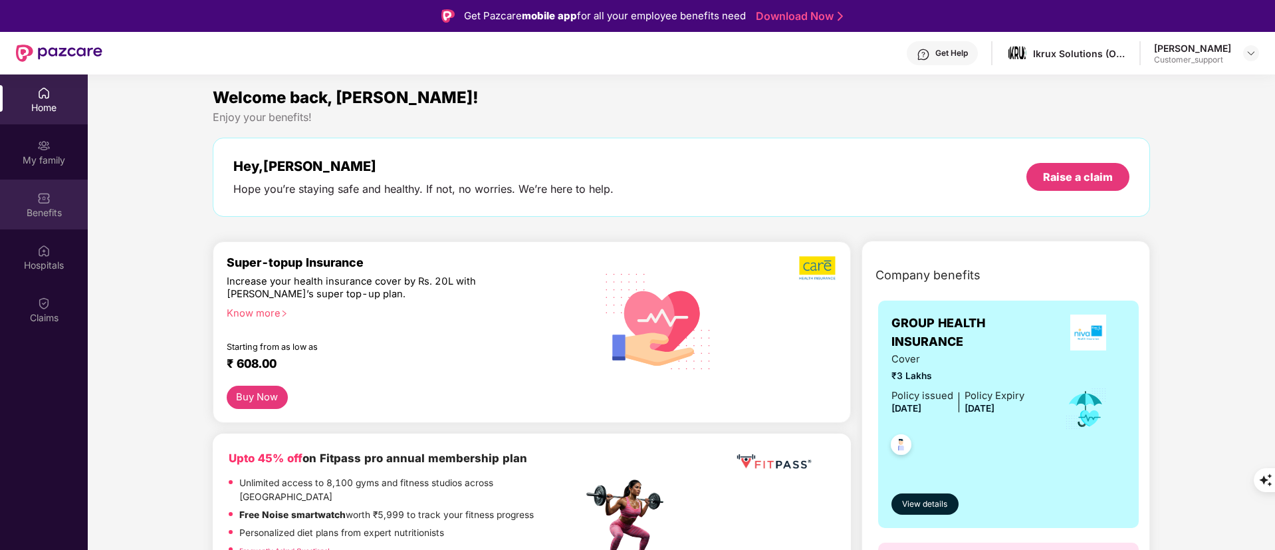
click at [41, 208] on div "Benefits" at bounding box center [44, 212] width 88 height 13
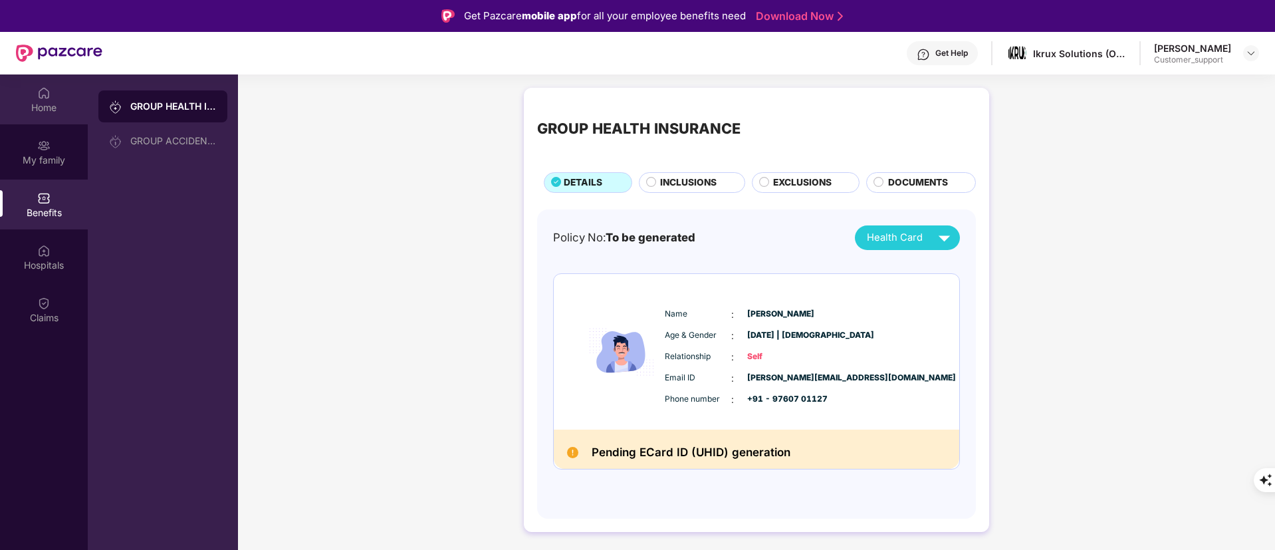
click at [31, 91] on div "Home" at bounding box center [44, 99] width 88 height 50
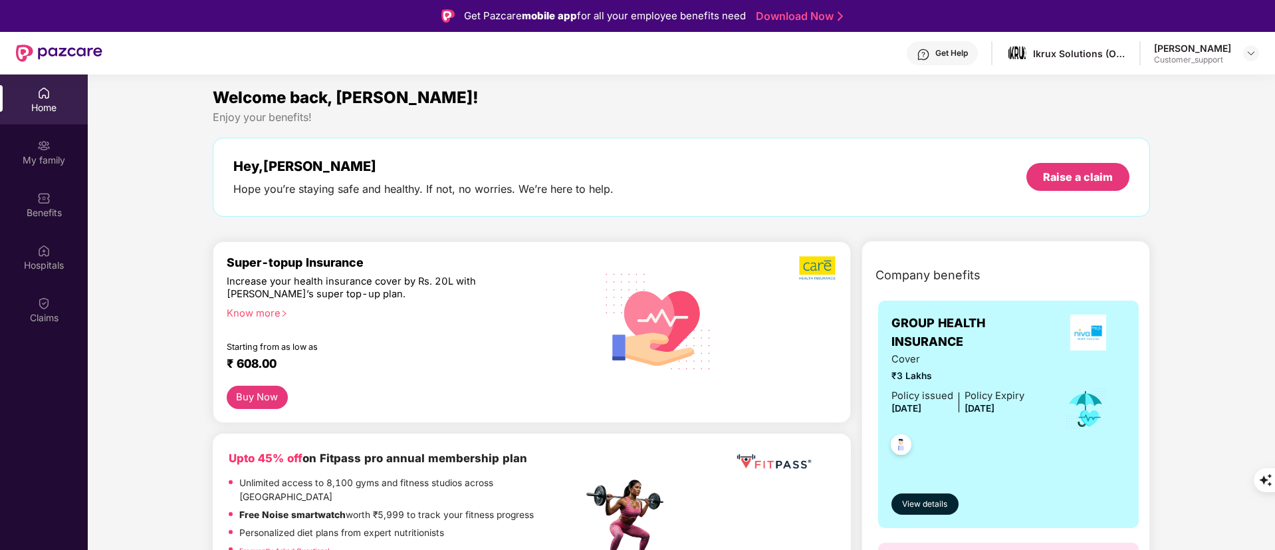
click at [1082, 334] on img at bounding box center [1089, 333] width 36 height 36
click at [65, 200] on div "Benefits" at bounding box center [44, 205] width 88 height 50
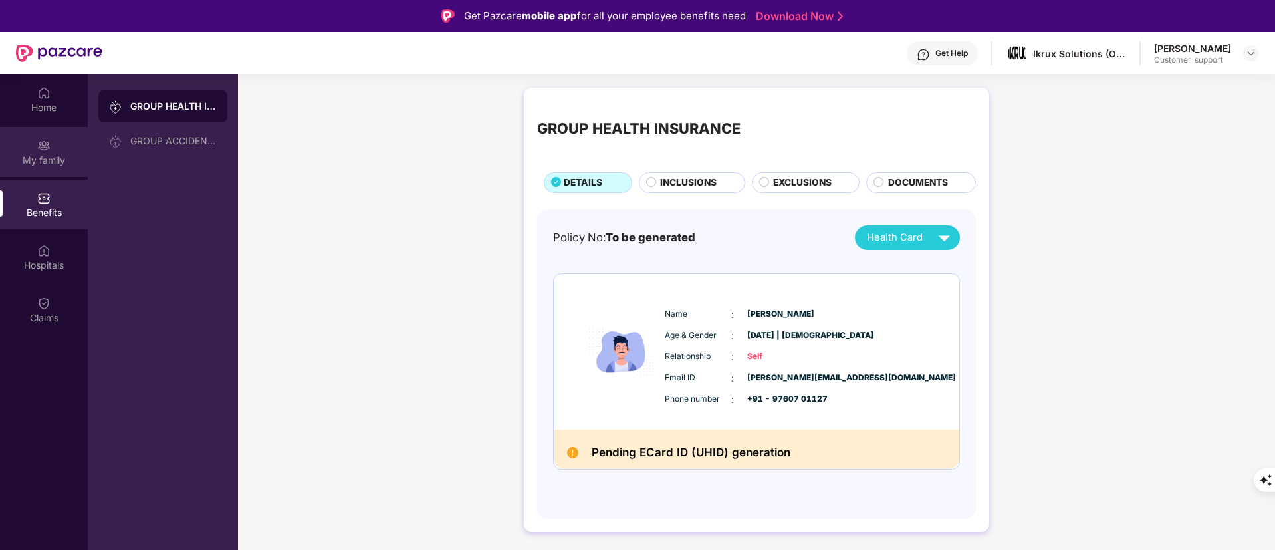
click at [41, 168] on div "My family" at bounding box center [44, 152] width 88 height 50
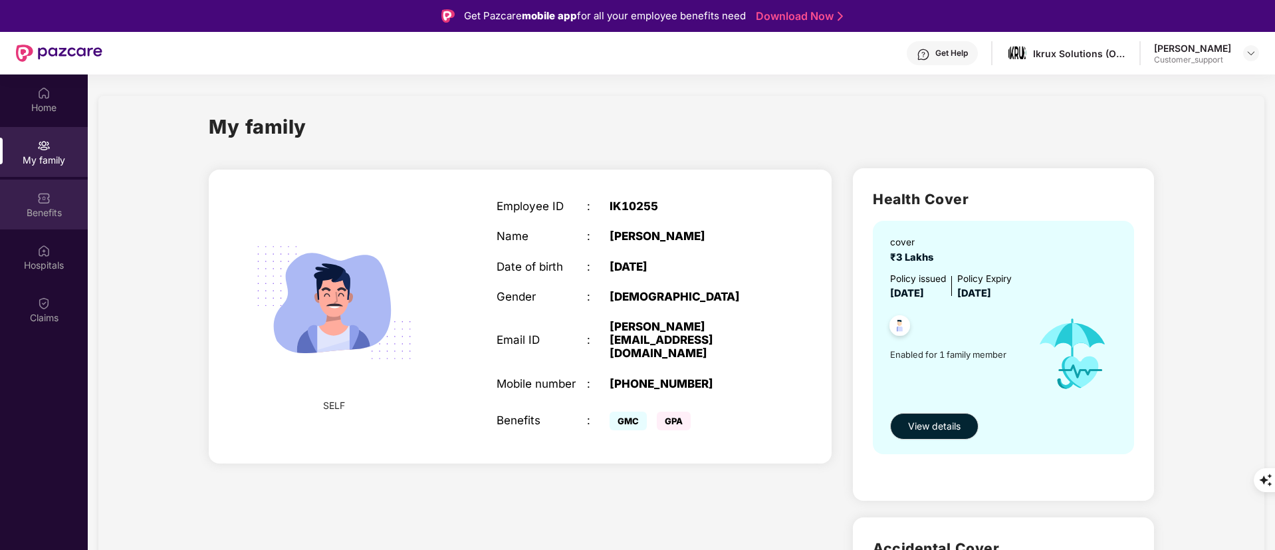
click at [55, 205] on div "Benefits" at bounding box center [44, 205] width 88 height 50
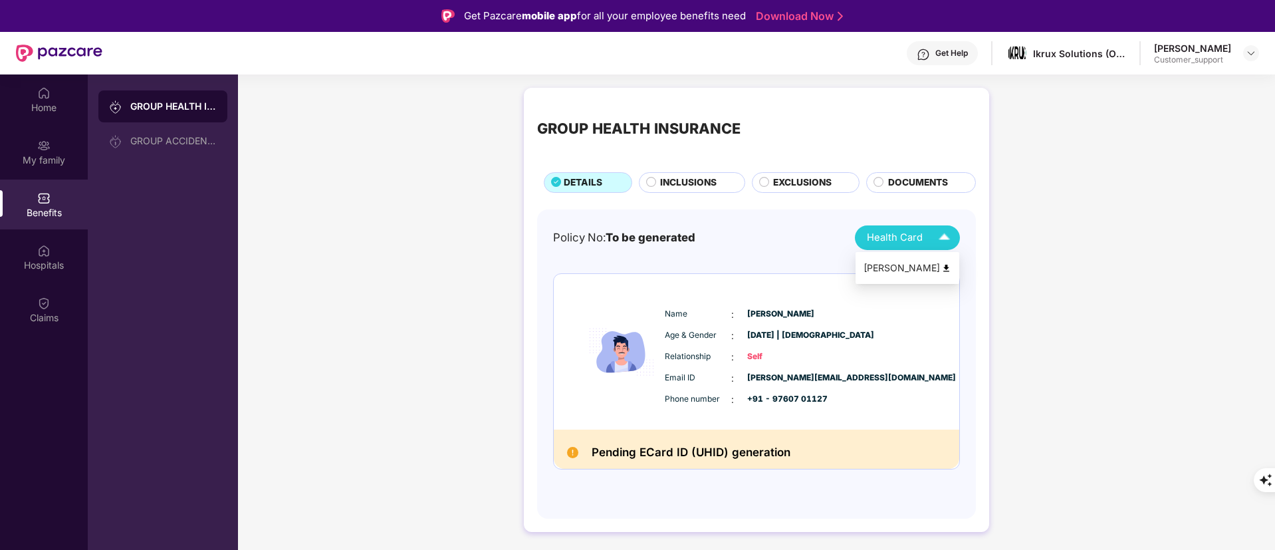
click at [944, 269] on img at bounding box center [947, 268] width 10 height 10
click at [21, 254] on div "Hospitals" at bounding box center [44, 257] width 88 height 50
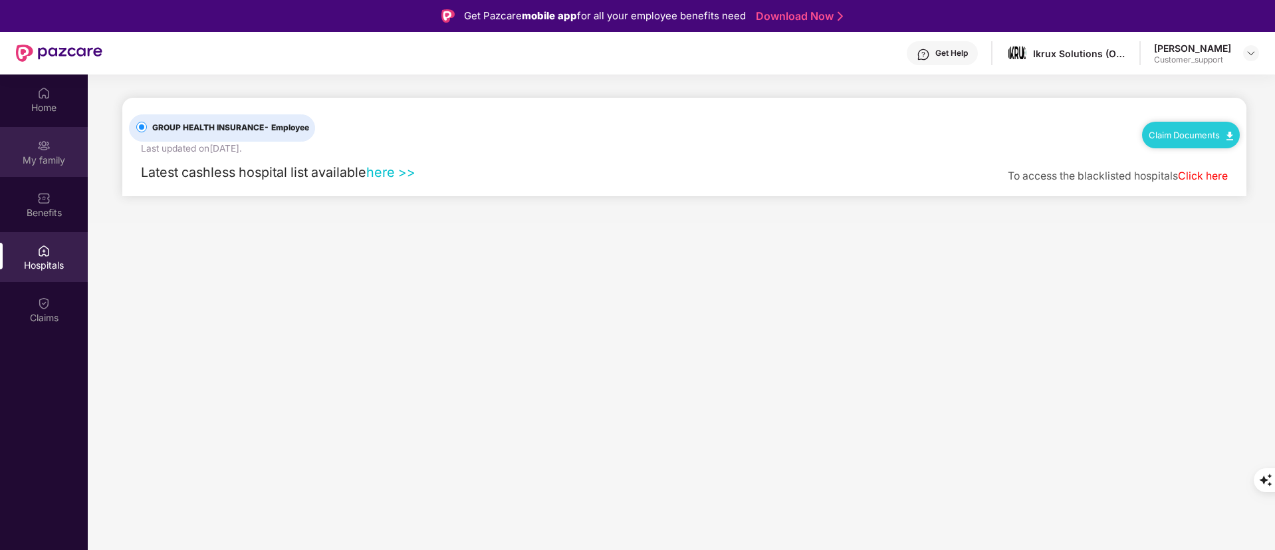
click at [66, 164] on div "My family" at bounding box center [44, 160] width 88 height 13
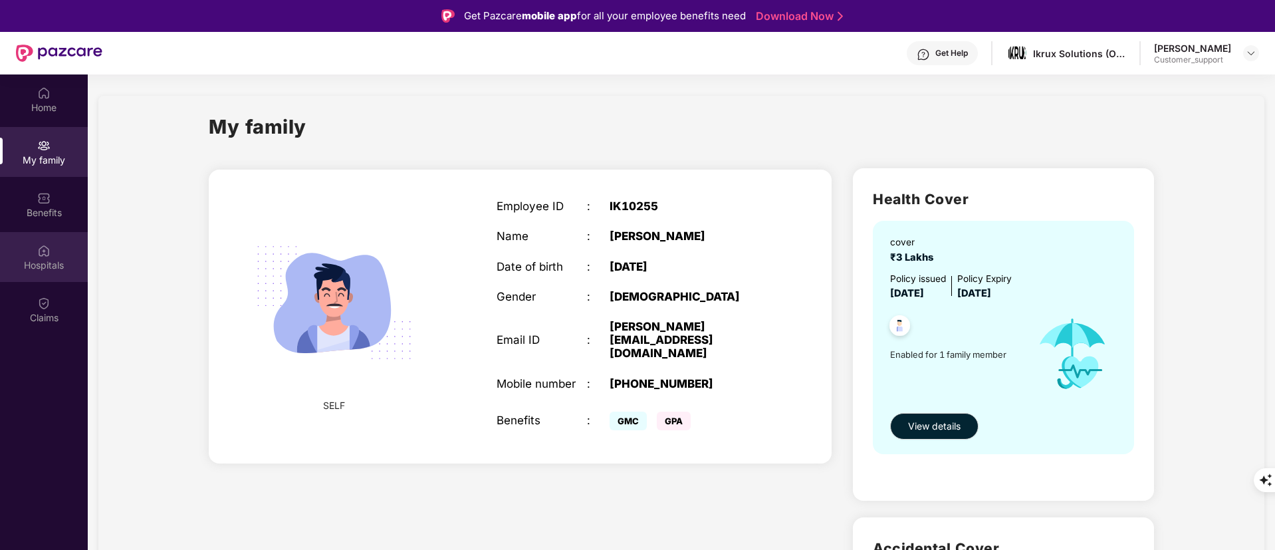
click at [70, 267] on div "Hospitals" at bounding box center [44, 265] width 88 height 13
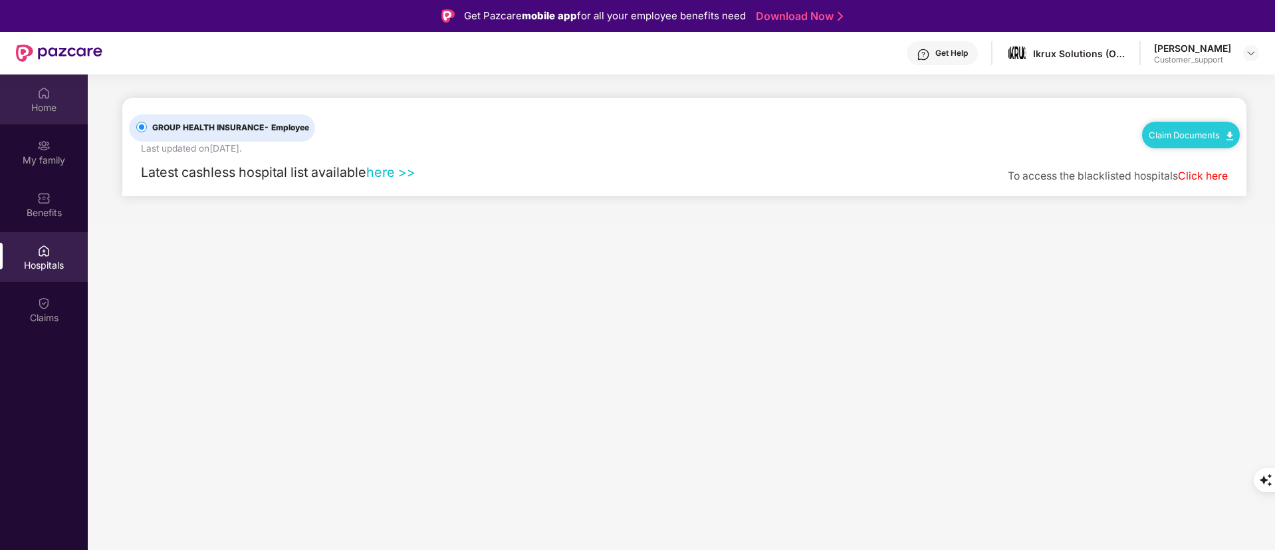
click at [47, 101] on div "Home" at bounding box center [44, 107] width 88 height 13
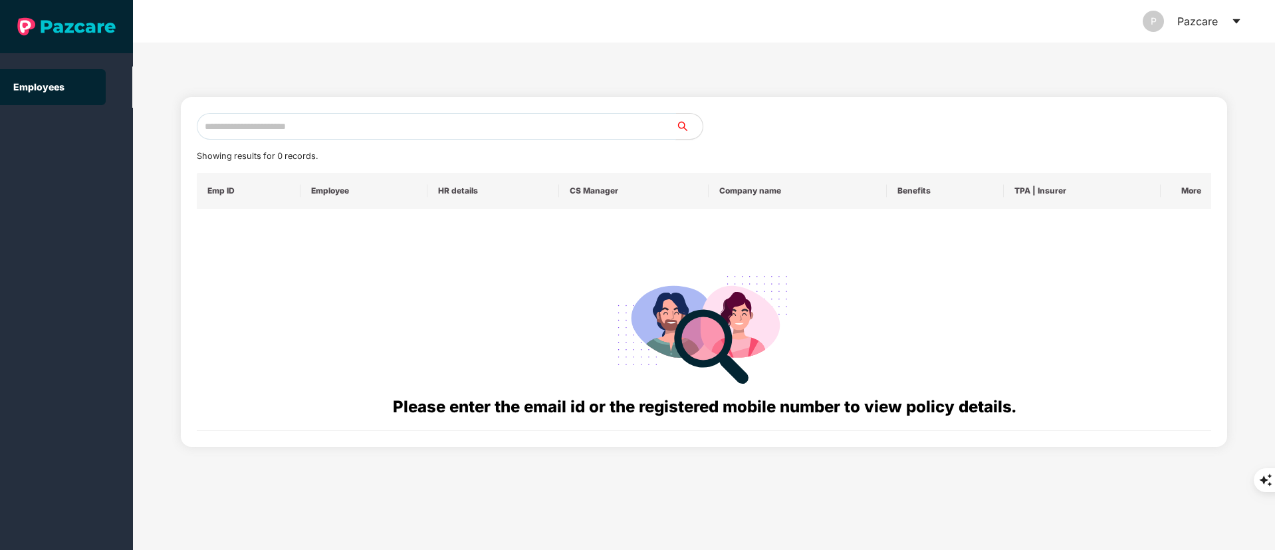
click at [281, 133] on input "text" at bounding box center [436, 126] width 479 height 27
paste input "**********"
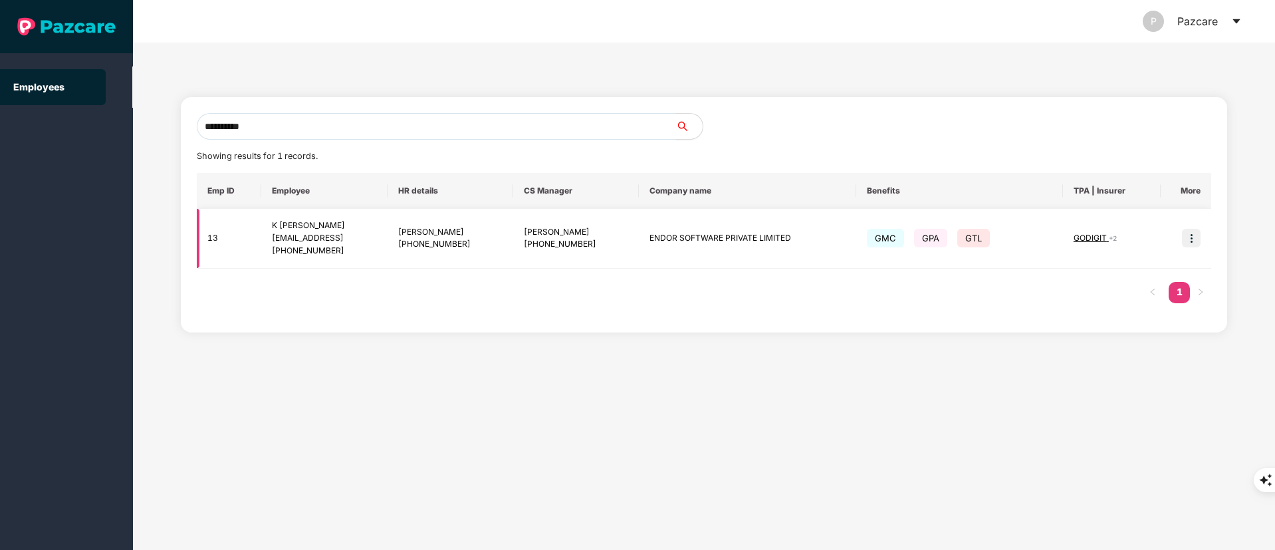
type input "**********"
click at [1190, 233] on img at bounding box center [1191, 238] width 19 height 19
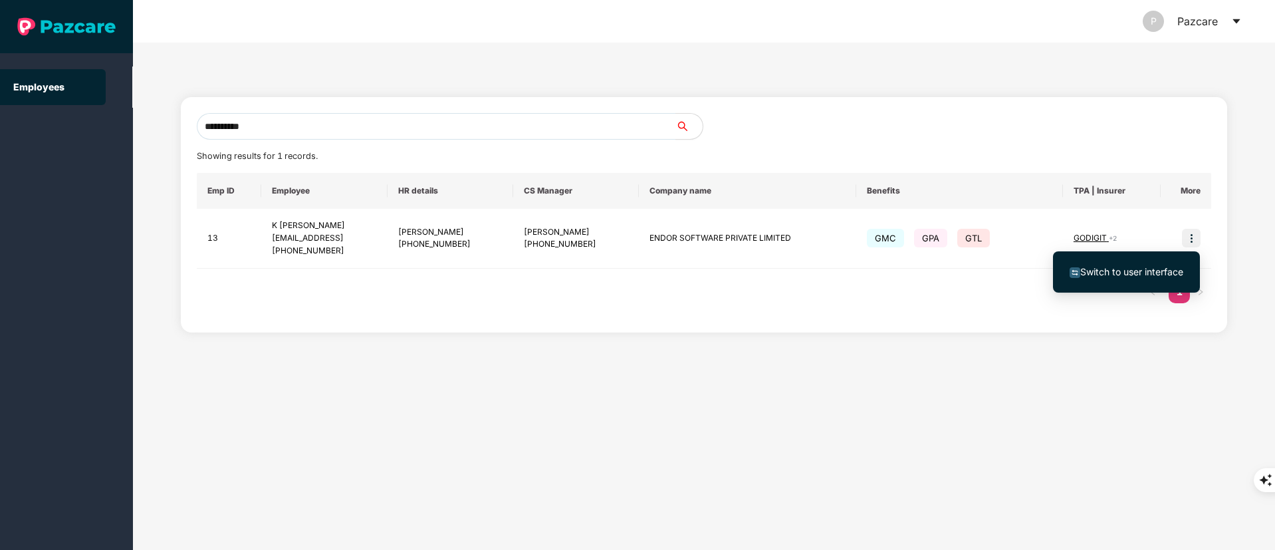
click at [1135, 267] on span "Switch to user interface" at bounding box center [1132, 271] width 103 height 11
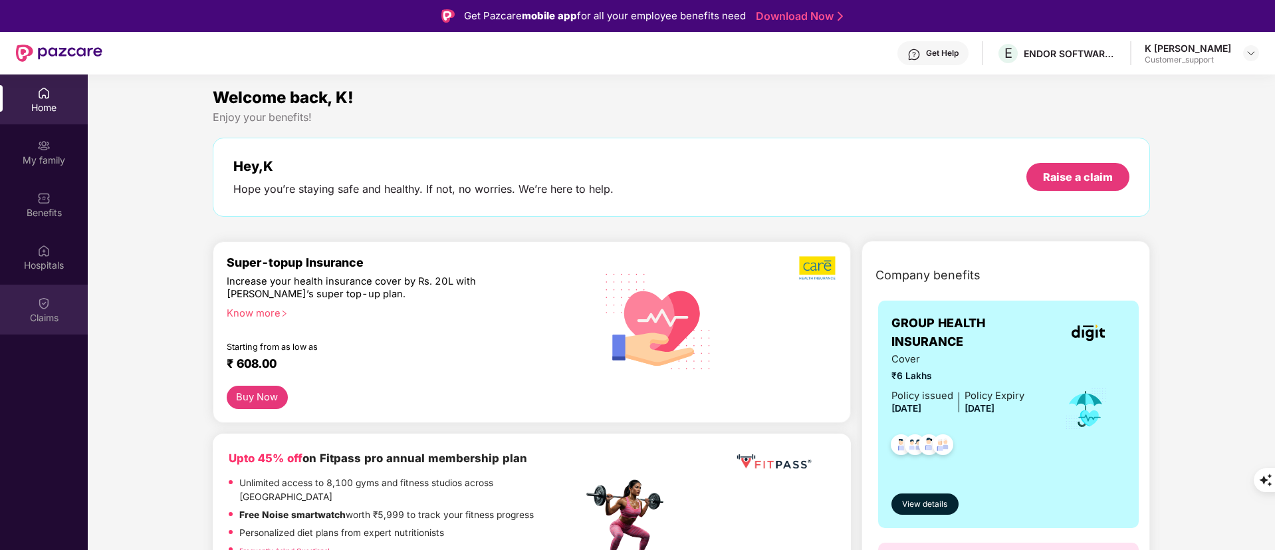
click at [37, 307] on div "Claims" at bounding box center [44, 310] width 88 height 50
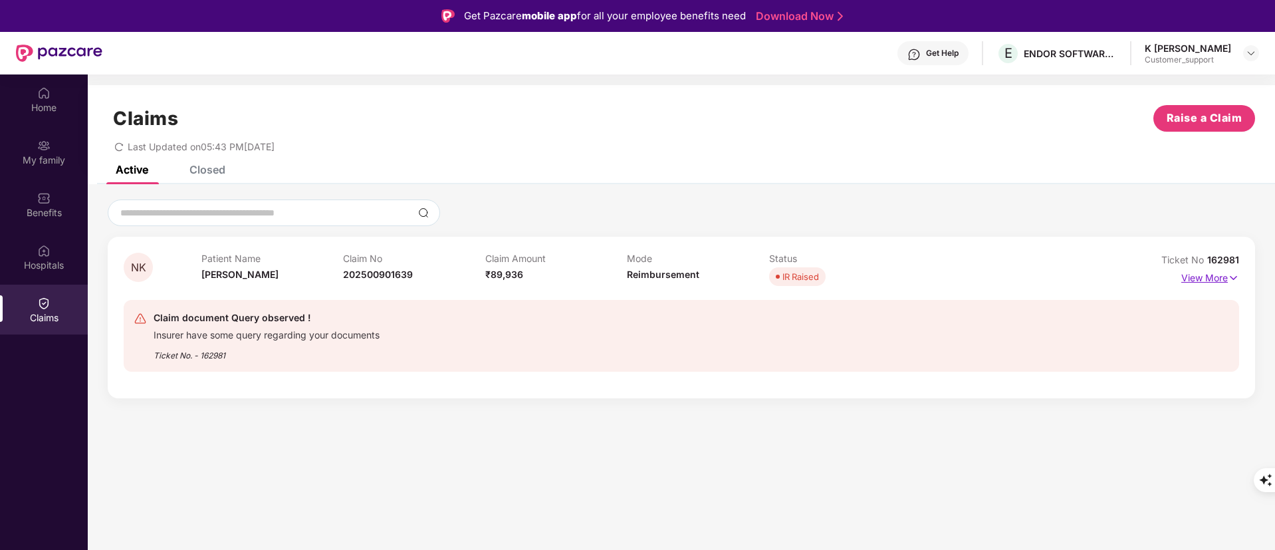
click at [1216, 273] on p "View More" at bounding box center [1211, 276] width 58 height 18
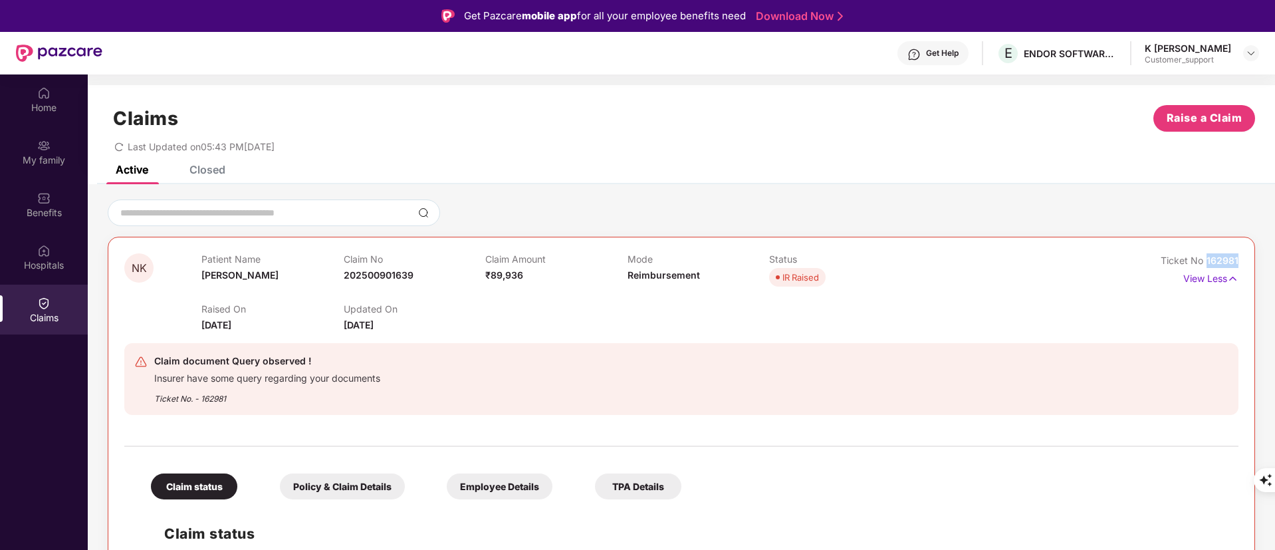
drag, startPoint x: 1207, startPoint y: 259, endPoint x: 1247, endPoint y: 263, distance: 40.0
click at [1247, 263] on div "NK Patient Name [PERSON_NAME] K V Claim No 202500901639 Claim Amount ₹89,936 Mo…" at bounding box center [682, 544] width 1148 height 614
copy span "162981"
